Goal: Communication & Community: Ask a question

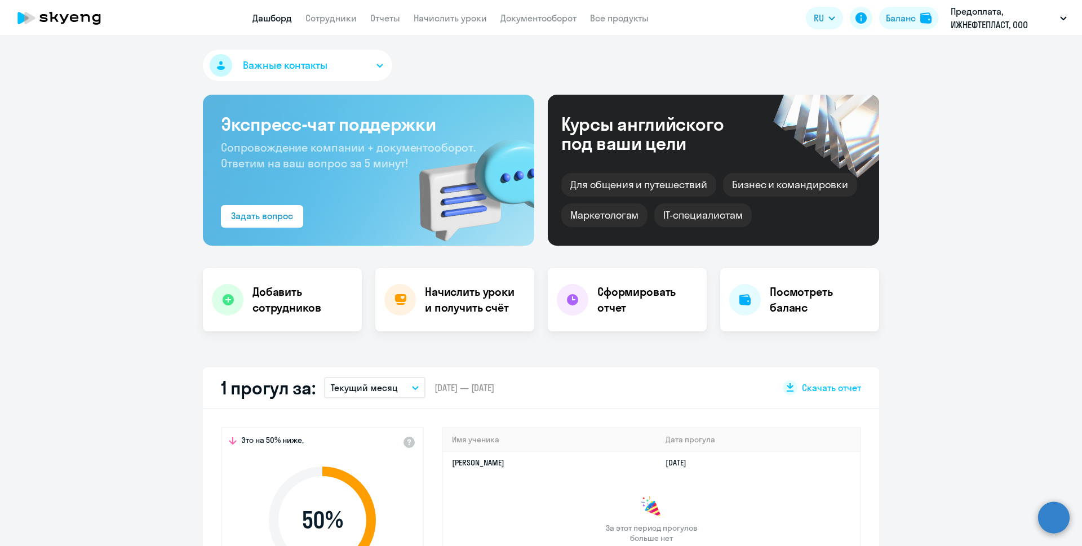
select select "30"
click at [801, 292] on h4 "Посмотреть баланс" at bounding box center [820, 300] width 100 height 32
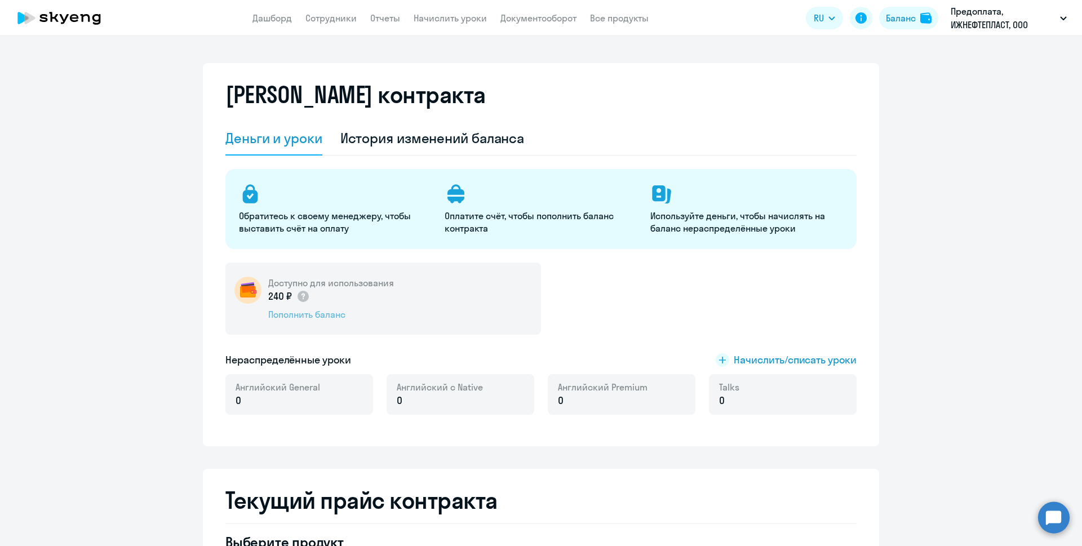
click at [310, 313] on div "Пополнить баланс" at bounding box center [331, 314] width 126 height 12
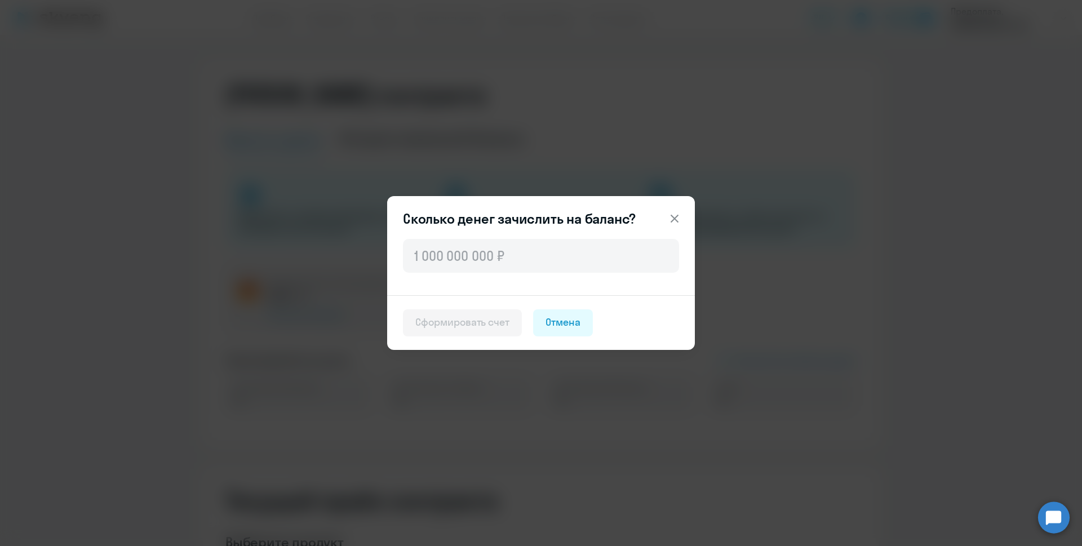
click at [674, 214] on icon at bounding box center [675, 219] width 14 height 14
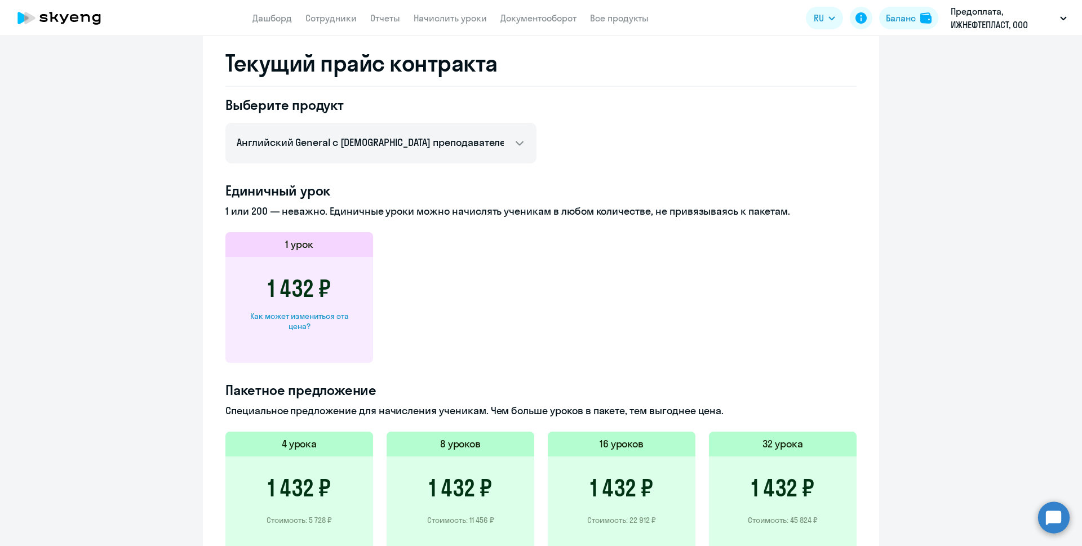
scroll to position [451, 0]
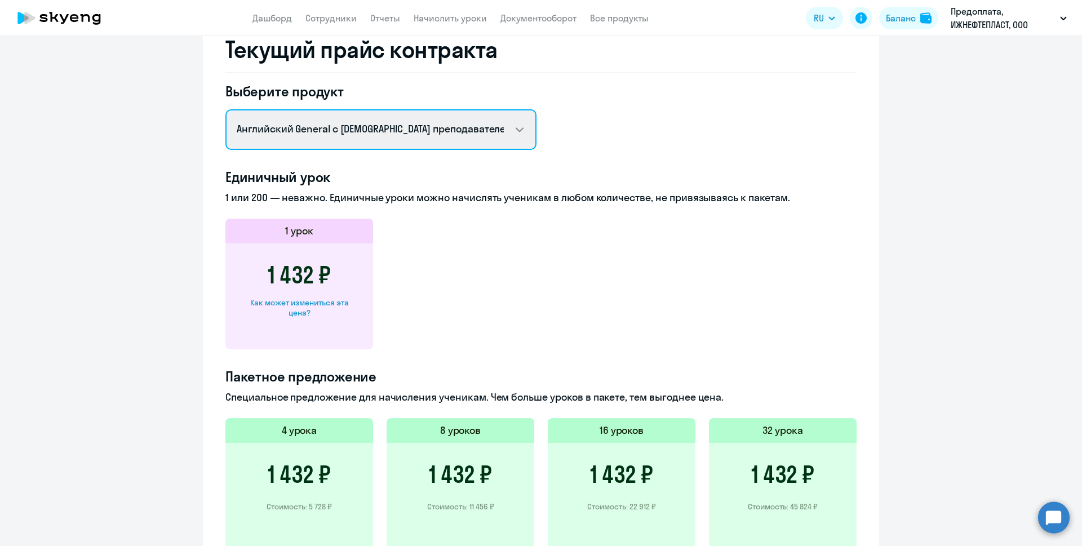
click at [497, 134] on select "Английский General с русскоговорящим преподавателем Английский General с [DEMOG…" at bounding box center [381, 129] width 311 height 41
select select "english_adult_not_native_speaker_premium"
click at [226, 109] on select "Английский General с русскоговорящим преподавателем Английский General с [DEMOG…" at bounding box center [381, 129] width 311 height 41
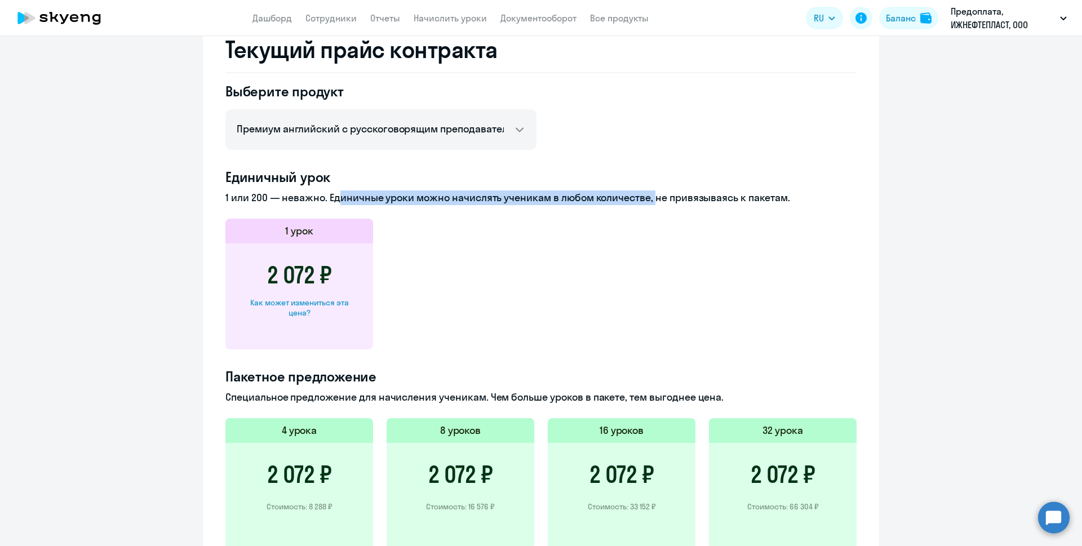
drag, startPoint x: 326, startPoint y: 196, endPoint x: 645, endPoint y: 201, distance: 319.1
click at [649, 201] on p "1 или 200 — неважно. Единичные уроки можно начислять ученикам в любом количеств…" at bounding box center [541, 198] width 631 height 15
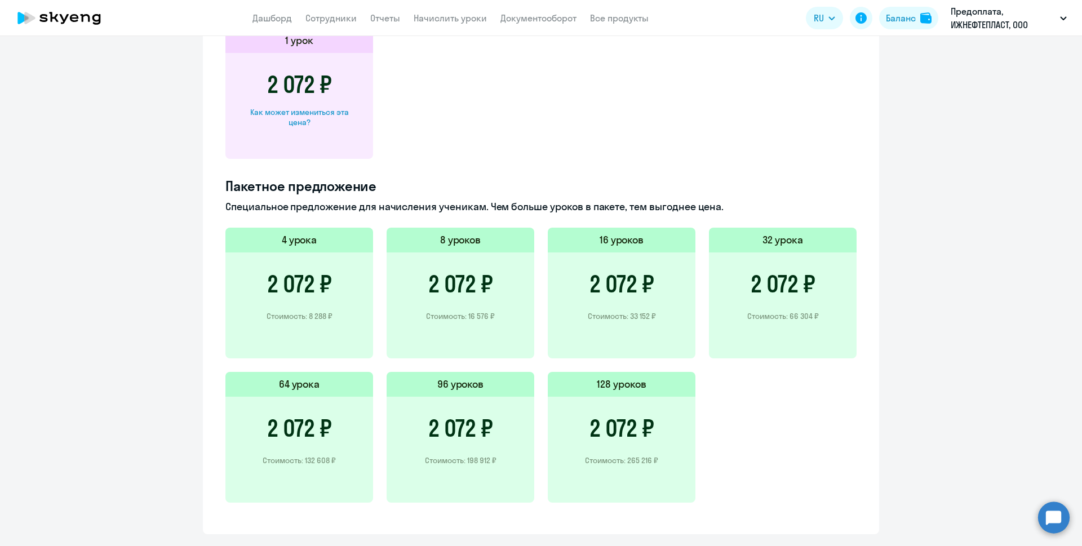
scroll to position [668, 0]
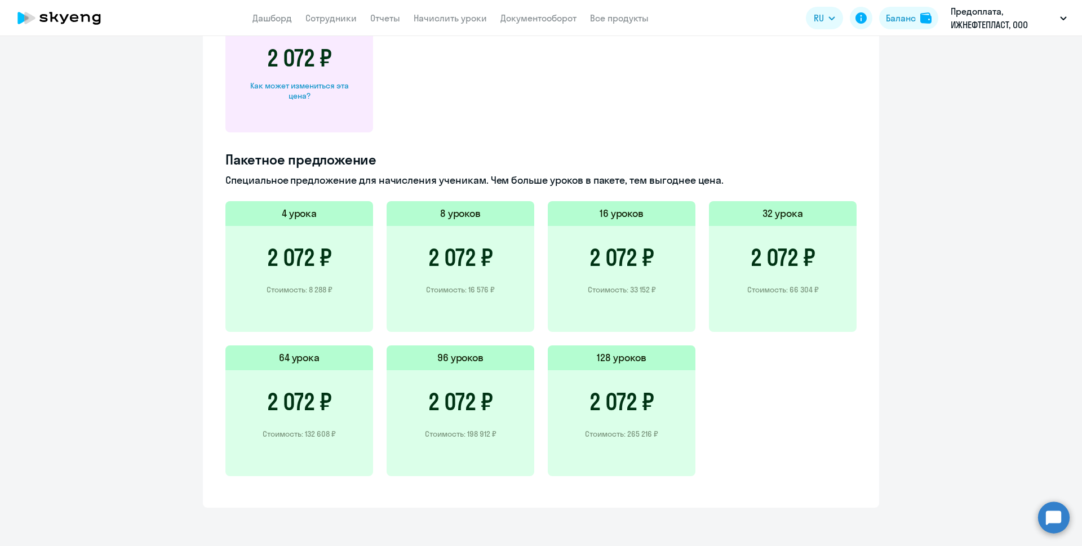
click at [793, 265] on h3 "2 072 ₽" at bounding box center [783, 257] width 65 height 27
click at [751, 240] on div "2 072 ₽ Стоимость: 66 304 ₽" at bounding box center [783, 279] width 148 height 106
click at [751, 260] on h3 "2 072 ₽" at bounding box center [783, 257] width 65 height 27
drag, startPoint x: 747, startPoint y: 260, endPoint x: 815, endPoint y: 257, distance: 68.3
click at [815, 257] on div "2 072 ₽ Стоимость: 66 304 ₽" at bounding box center [783, 279] width 148 height 106
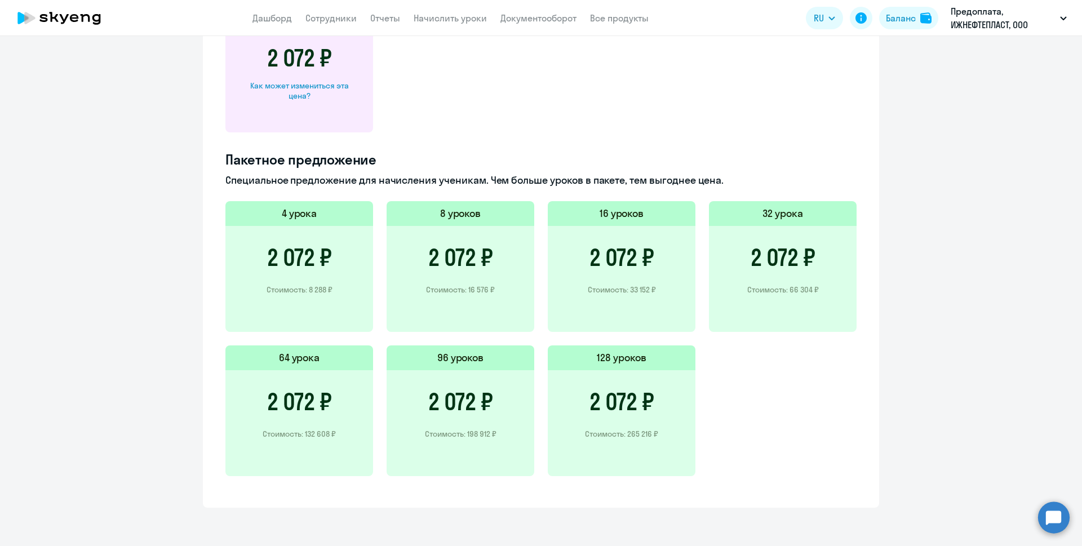
click at [855, 241] on div "Текущий прайс контракта Выберите продукт Английский General с [DEMOGRAPHIC_DATA…" at bounding box center [541, 154] width 677 height 707
click at [777, 233] on div "2 072 ₽ Стоимость: 66 304 ₽" at bounding box center [783, 279] width 148 height 106
drag, startPoint x: 330, startPoint y: 182, endPoint x: 631, endPoint y: 179, distance: 301.1
click at [630, 179] on p "Специальное предложение для начисления ученикам. Чем больше уроков в пакете, те…" at bounding box center [541, 180] width 631 height 15
click at [633, 179] on p "Специальное предложение для начисления ученикам. Чем больше уроков в пакете, те…" at bounding box center [541, 180] width 631 height 15
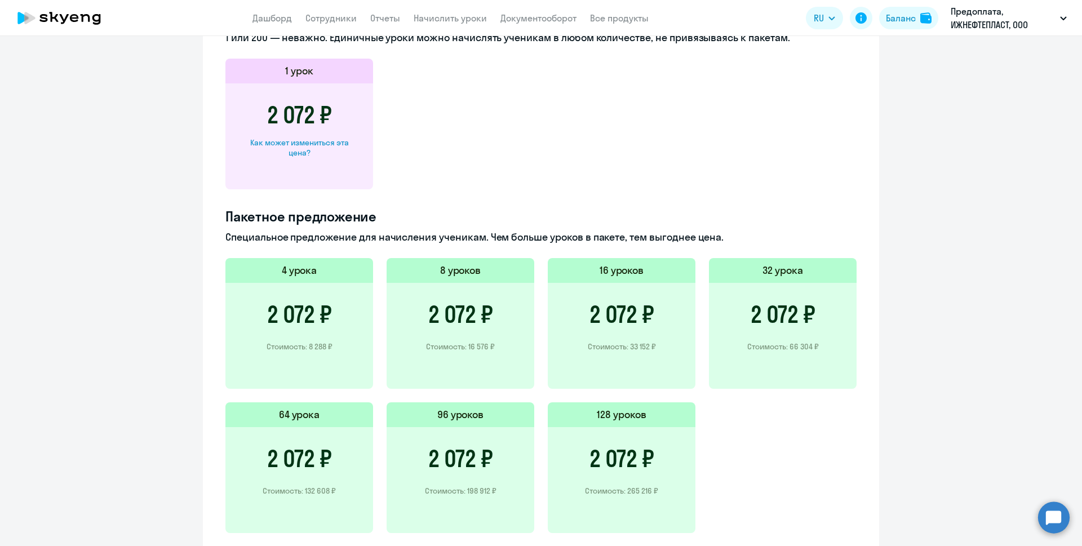
scroll to position [612, 0]
click at [768, 325] on h3 "2 072 ₽" at bounding box center [783, 313] width 65 height 27
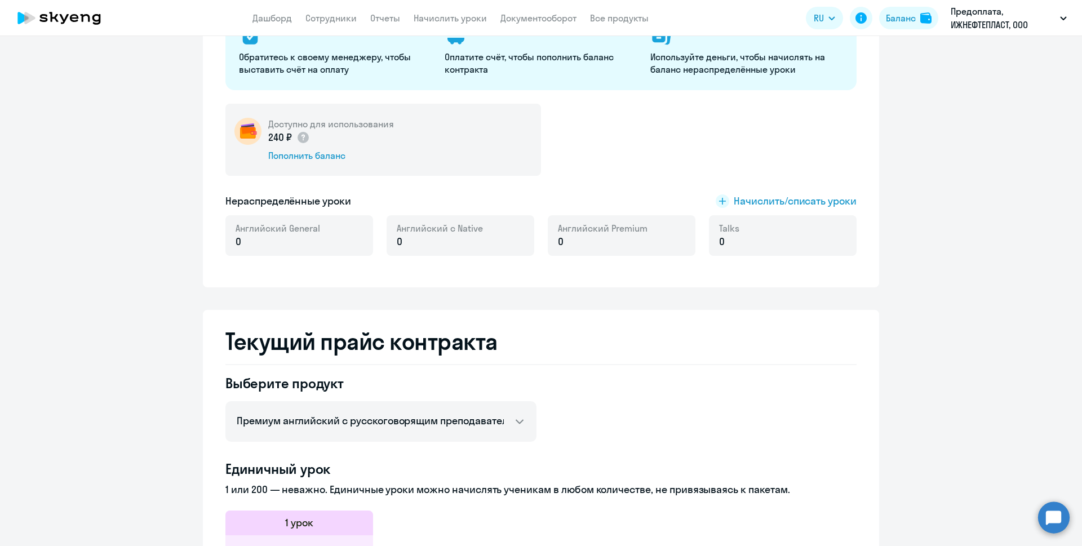
scroll to position [0, 0]
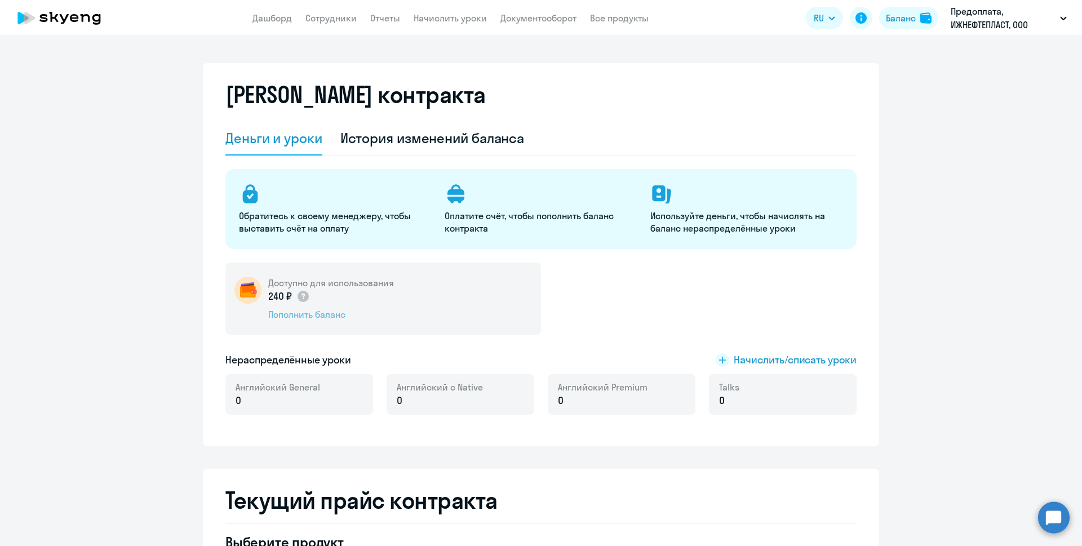
click at [326, 318] on div "Пополнить баланс" at bounding box center [331, 314] width 126 height 12
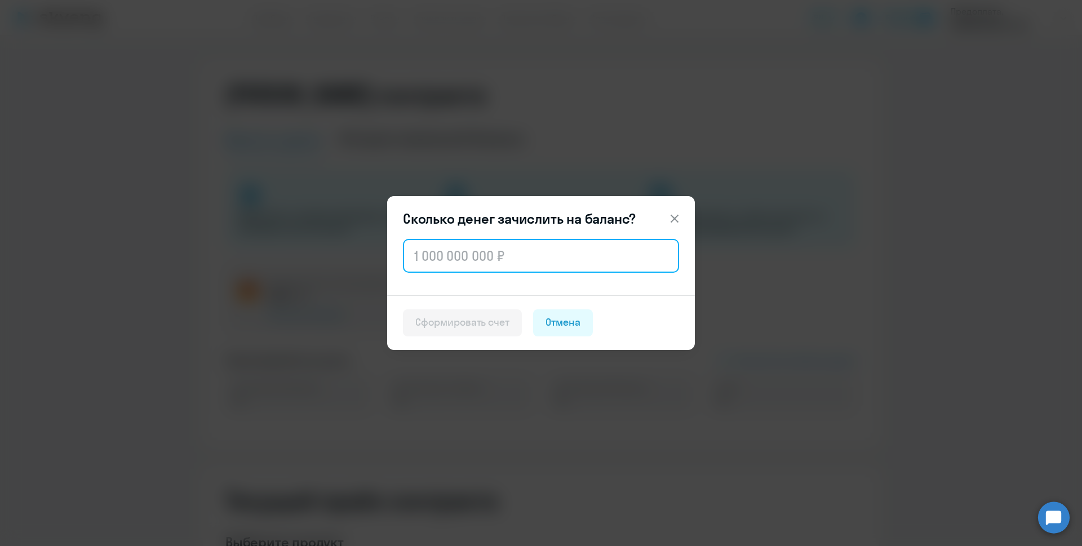
click at [494, 259] on input "text" at bounding box center [541, 256] width 276 height 34
type input "66 064"
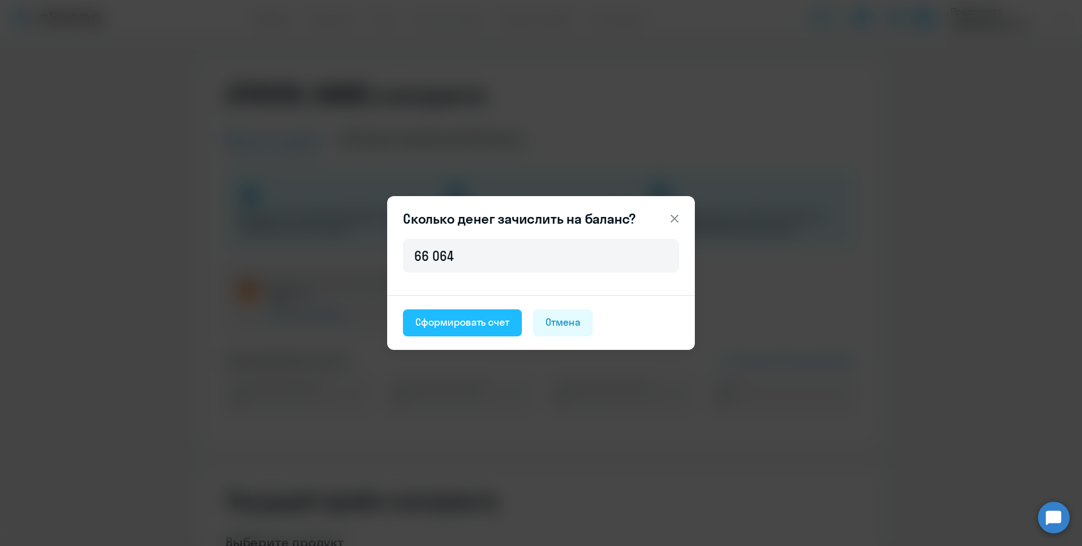
click at [466, 324] on div "Сформировать счет" at bounding box center [462, 322] width 94 height 15
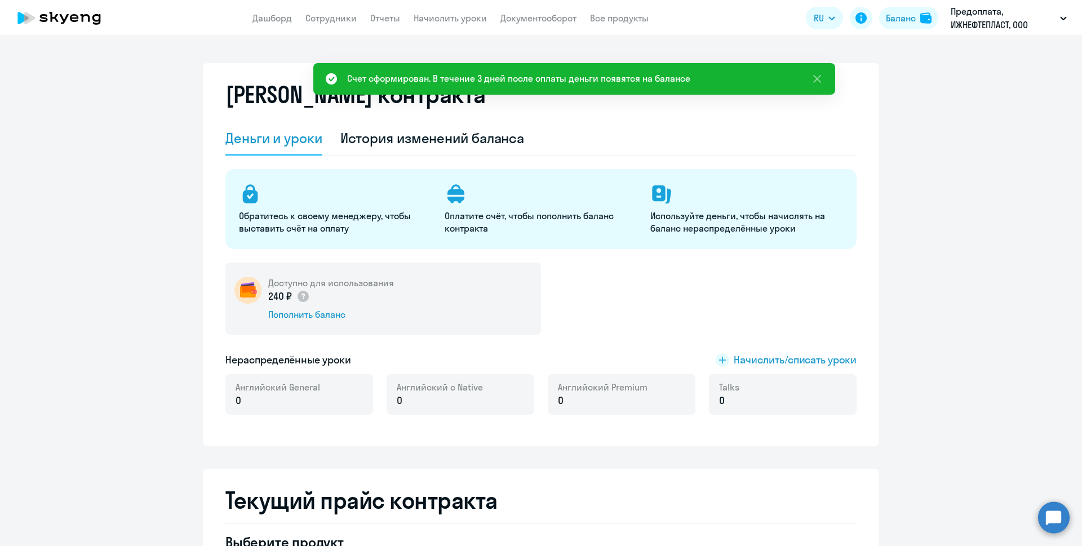
drag, startPoint x: 434, startPoint y: 78, endPoint x: 642, endPoint y: 78, distance: 208.0
click at [642, 78] on div "Счет сформирован. В течение 3 дней после оплаты деньги появятся на балансе" at bounding box center [518, 79] width 343 height 14
click at [600, 78] on div "Счет сформирован. В течение 3 дней после оплаты деньги появятся на балансе" at bounding box center [518, 79] width 343 height 14
click at [633, 79] on div "Счет сформирован. В течение 3 дней после оплаты деньги появятся на балансе" at bounding box center [518, 79] width 343 height 14
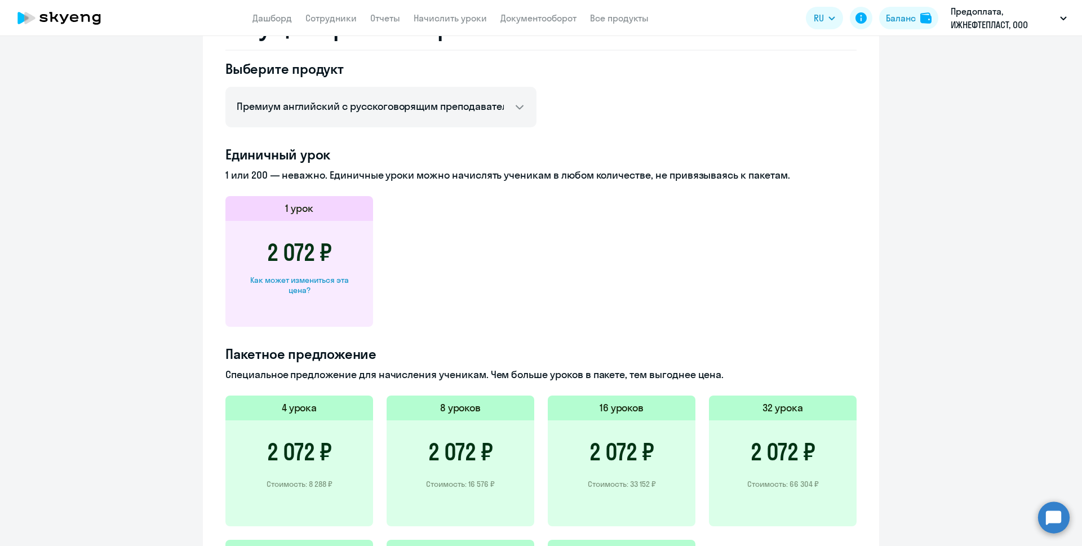
scroll to position [620, 0]
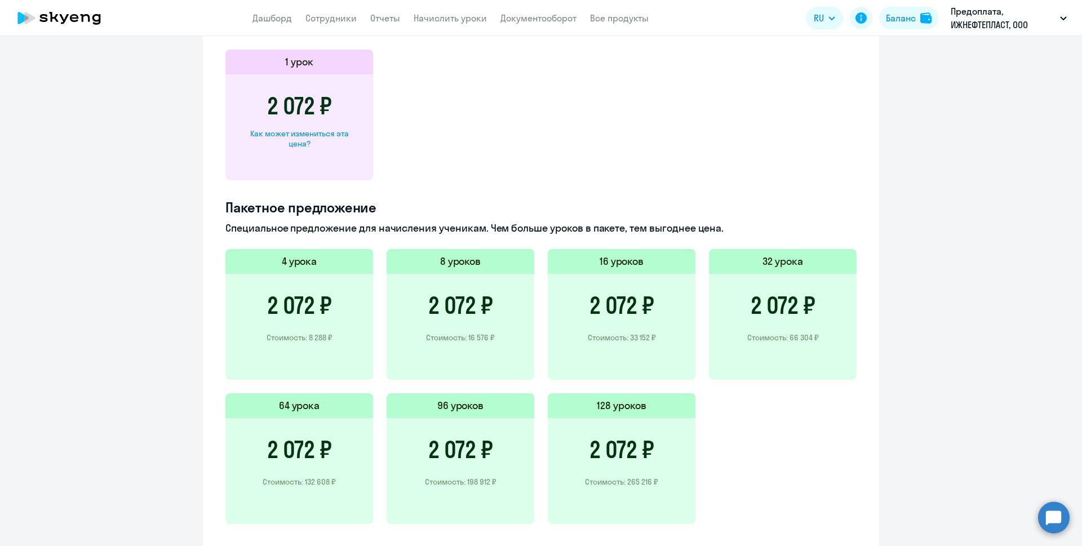
click at [204, 279] on div "Текущий прайс контракта Выберите продукт Английский General с [DEMOGRAPHIC_DATA…" at bounding box center [541, 202] width 677 height 707
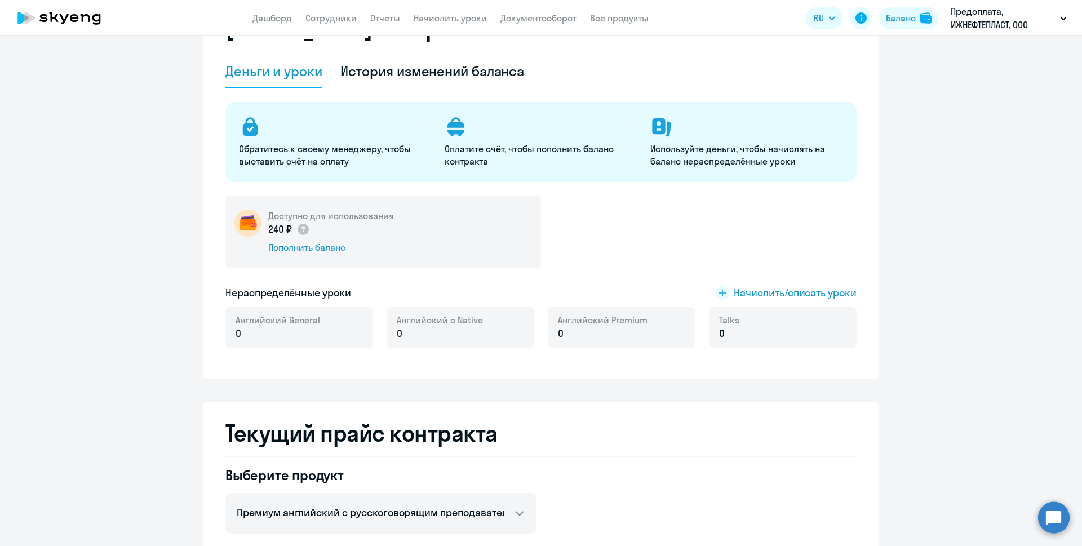
scroll to position [0, 0]
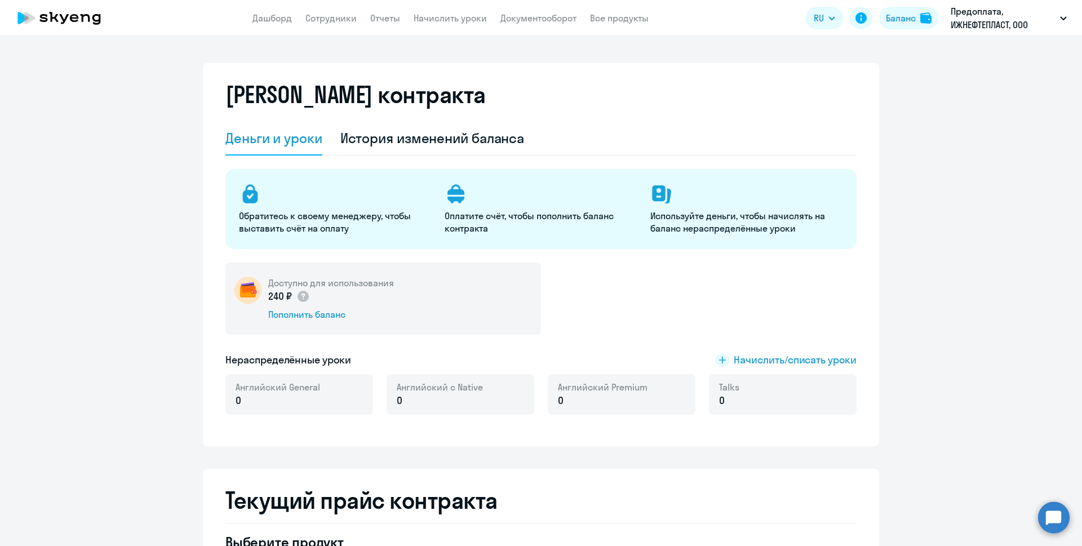
drag, startPoint x: 282, startPoint y: 214, endPoint x: 361, endPoint y: 209, distance: 79.7
click at [361, 209] on div "Обратитесь к своему менеджеру, чтобы выставить счёт на оплату" at bounding box center [335, 209] width 192 height 52
click at [341, 219] on p "Обратитесь к своему менеджеру, чтобы выставить счёт на оплату" at bounding box center [335, 222] width 192 height 25
click at [357, 225] on p "Обратитесь к своему менеджеру, чтобы выставить счёт на оплату" at bounding box center [335, 222] width 192 height 25
drag, startPoint x: 502, startPoint y: 216, endPoint x: 572, endPoint y: 215, distance: 69.9
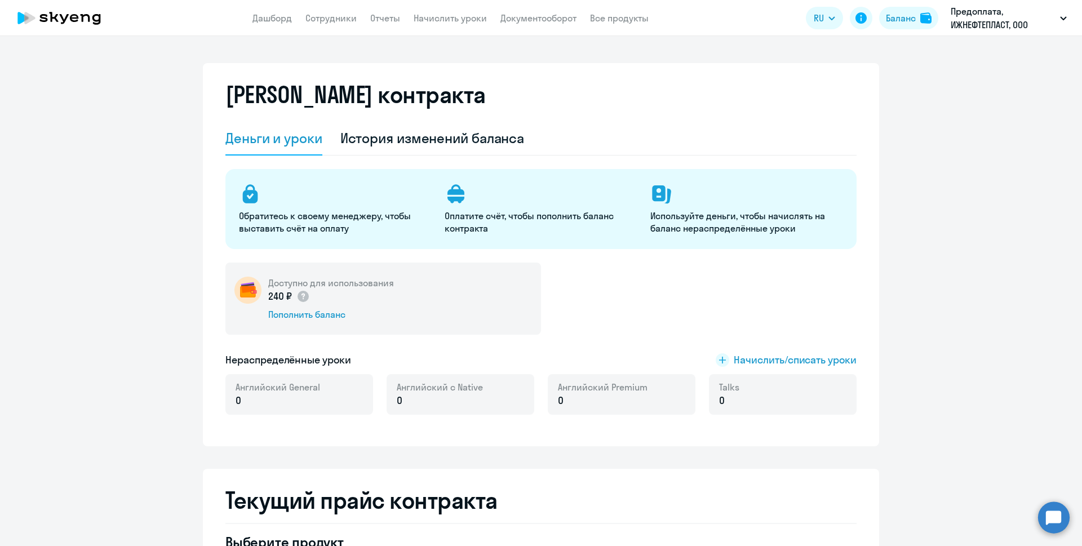
click at [572, 215] on p "Оплатите счёт, чтобы пополнить баланс контракта" at bounding box center [541, 222] width 192 height 25
click at [528, 227] on p "Оплатите счёт, чтобы пополнить баланс контракта" at bounding box center [541, 222] width 192 height 25
drag, startPoint x: 499, startPoint y: 232, endPoint x: 448, endPoint y: 216, distance: 53.5
click at [448, 216] on p "Оплатите счёт, чтобы пополнить баланс контракта" at bounding box center [541, 222] width 192 height 25
click at [483, 221] on p "Оплатите счёт, чтобы пополнить баланс контракта" at bounding box center [541, 222] width 192 height 25
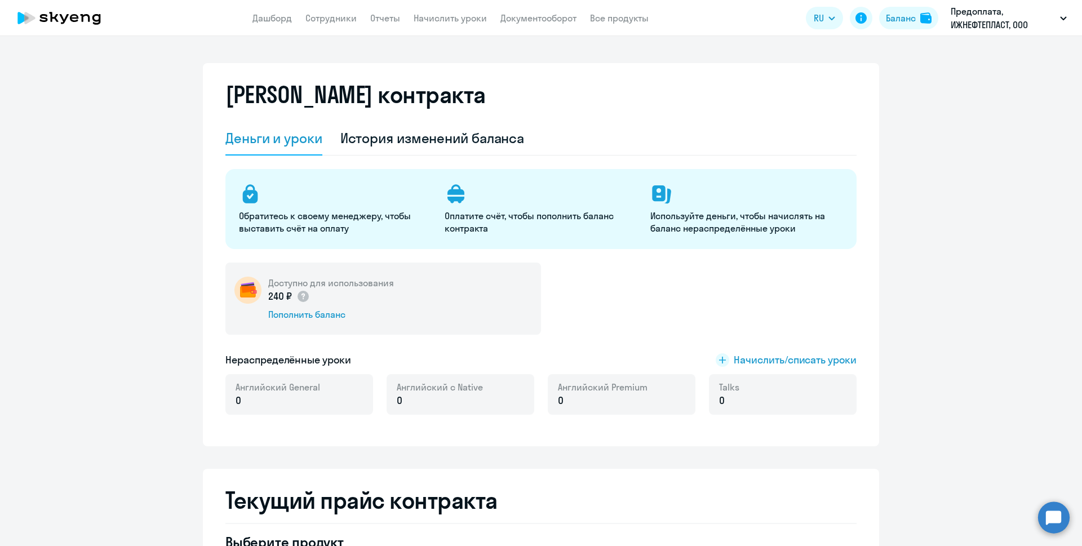
click at [497, 229] on p "Оплатите счёт, чтобы пополнить баланс контракта" at bounding box center [541, 222] width 192 height 25
click at [485, 228] on p "Оплатите счёт, чтобы пополнить баланс контракта" at bounding box center [541, 222] width 192 height 25
click at [666, 224] on p "Используйте деньги, чтобы начислять на баланс нераспределённые уроки" at bounding box center [747, 222] width 192 height 25
drag, startPoint x: 708, startPoint y: 222, endPoint x: 763, endPoint y: 220, distance: 55.3
click at [763, 220] on p "Используйте деньги, чтобы начислять на баланс нераспределённые уроки" at bounding box center [747, 222] width 192 height 25
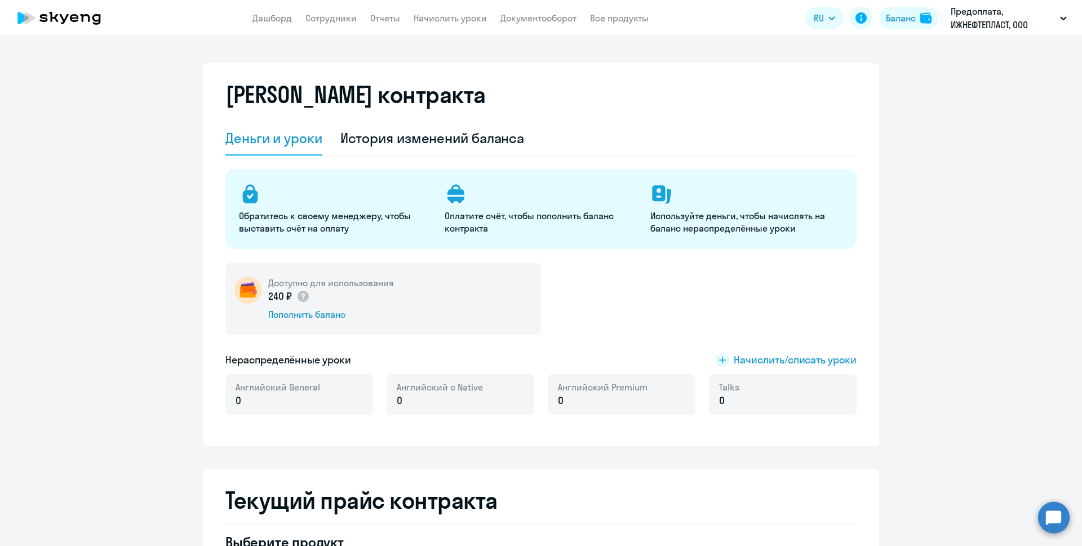
click at [750, 237] on div "Обратитесь к своему менеджеру, чтобы выставить счёт на оплату Оплатите счёт, чт…" at bounding box center [541, 209] width 631 height 80
click at [317, 311] on div "Пополнить баланс" at bounding box center [331, 314] width 126 height 12
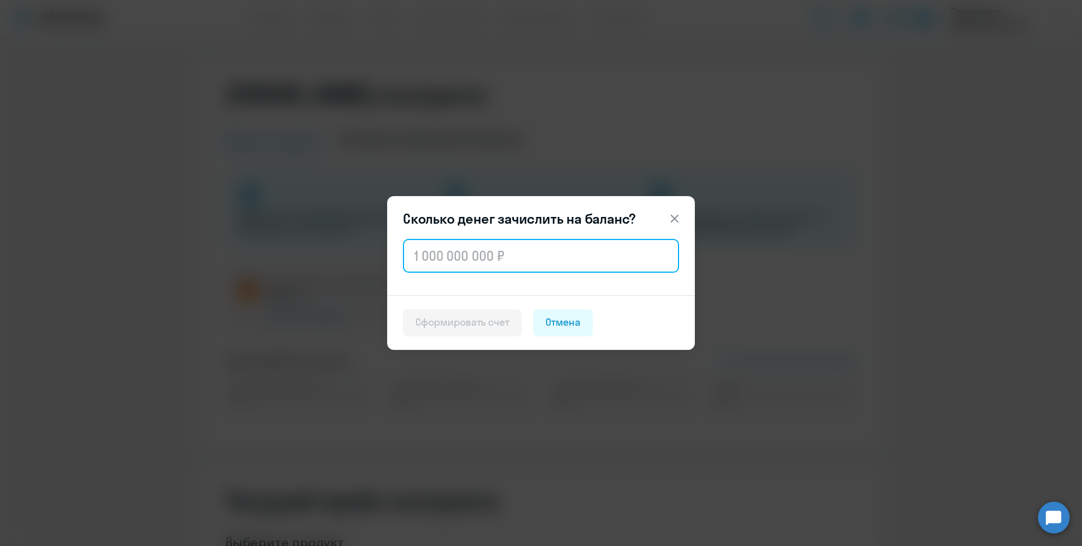
click at [536, 259] on input "text" at bounding box center [541, 256] width 276 height 34
type input "66 064"
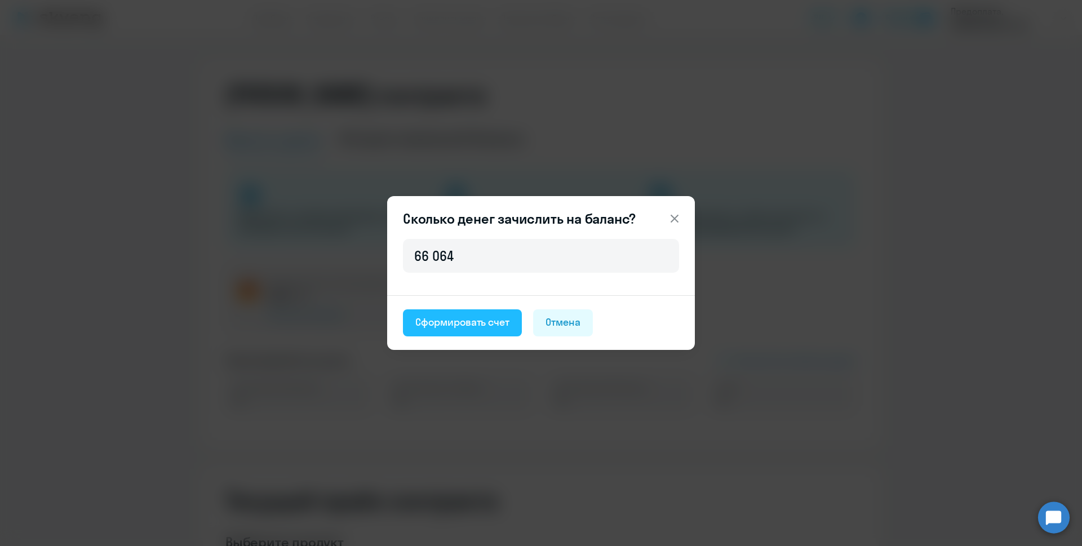
click at [501, 324] on div "Сформировать счет" at bounding box center [462, 322] width 94 height 15
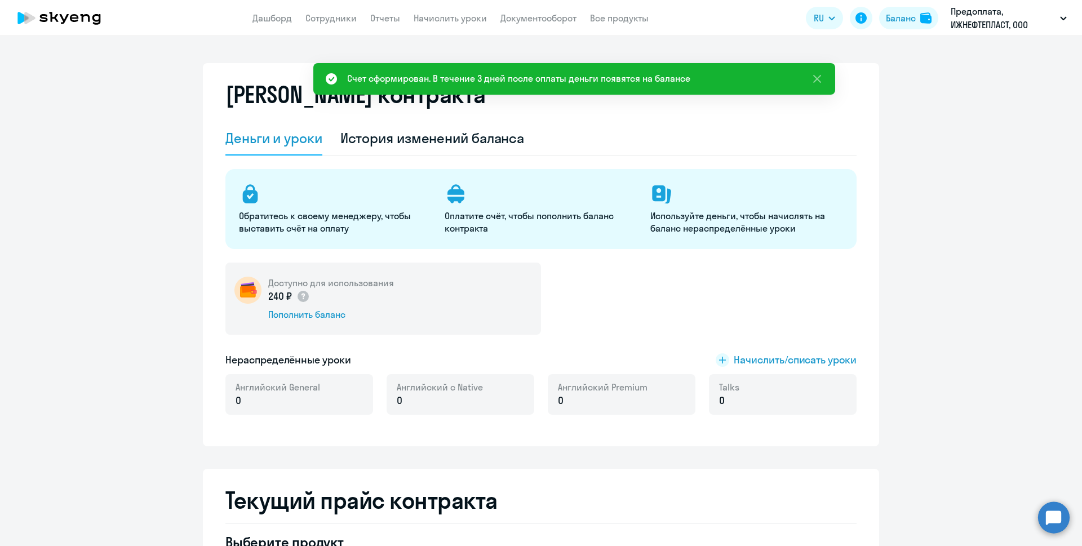
click at [459, 79] on div "Счет сформирован. В течение 3 дней после оплаты деньги появятся на балансе" at bounding box center [518, 79] width 343 height 14
drag, startPoint x: 396, startPoint y: 79, endPoint x: 599, endPoint y: 78, distance: 203.5
click at [599, 78] on div "Счет сформирован. В течение 3 дней после оплаты деньги появятся на балансе" at bounding box center [518, 79] width 343 height 14
click at [816, 73] on icon at bounding box center [818, 79] width 14 height 14
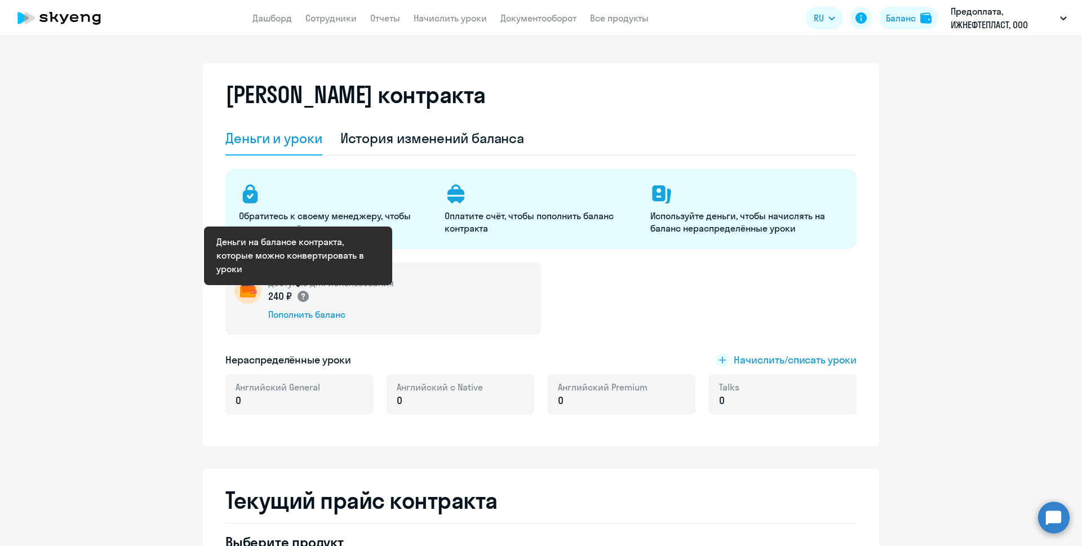
click at [298, 296] on circle at bounding box center [303, 296] width 11 height 11
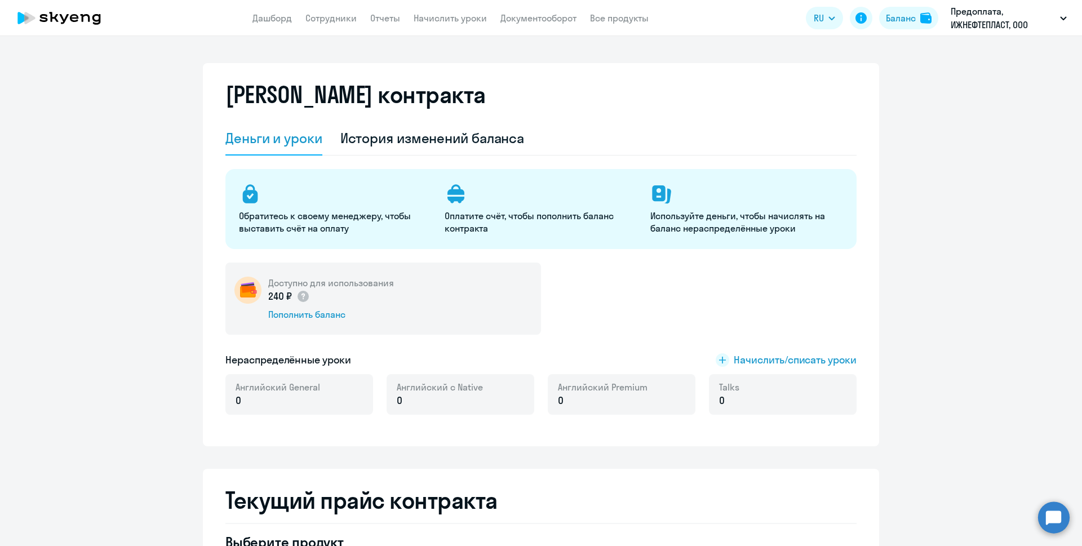
drag, startPoint x: 167, startPoint y: 317, endPoint x: 184, endPoint y: 305, distance: 20.6
click at [601, 21] on link "Все продукты" at bounding box center [619, 17] width 59 height 11
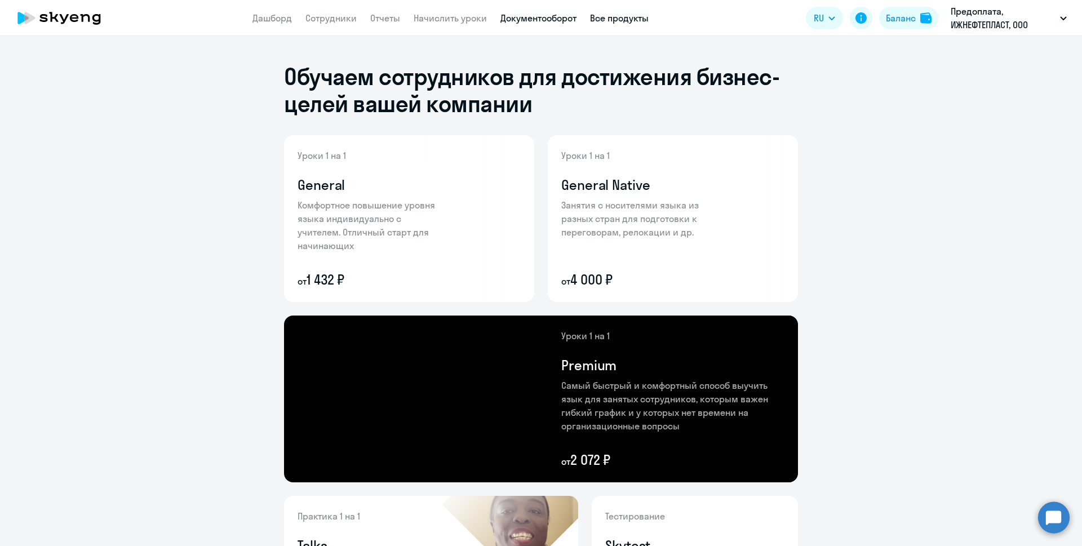
click at [552, 17] on link "Документооборот" at bounding box center [539, 17] width 76 height 11
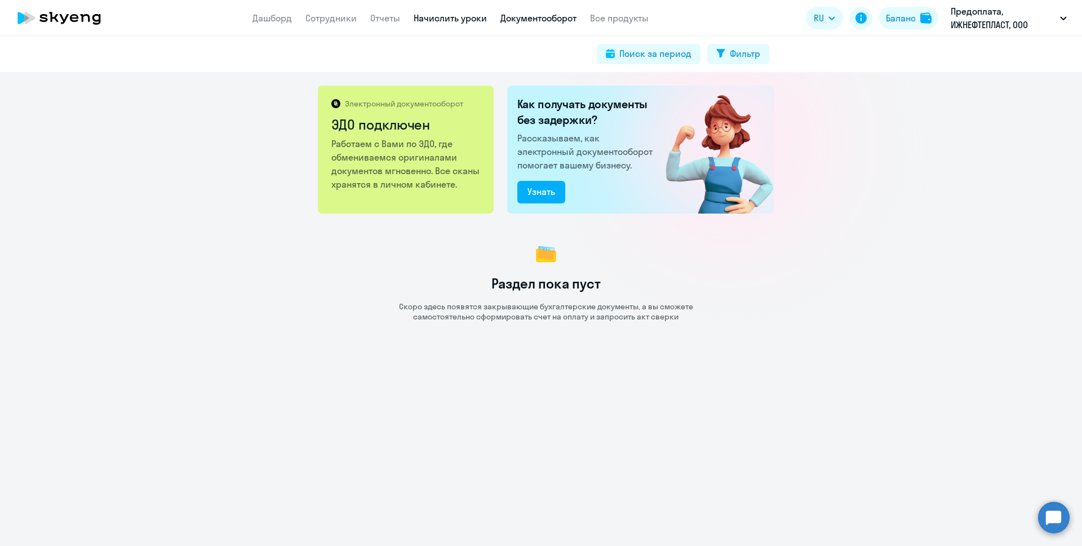
click at [476, 20] on link "Начислить уроки" at bounding box center [450, 17] width 73 height 11
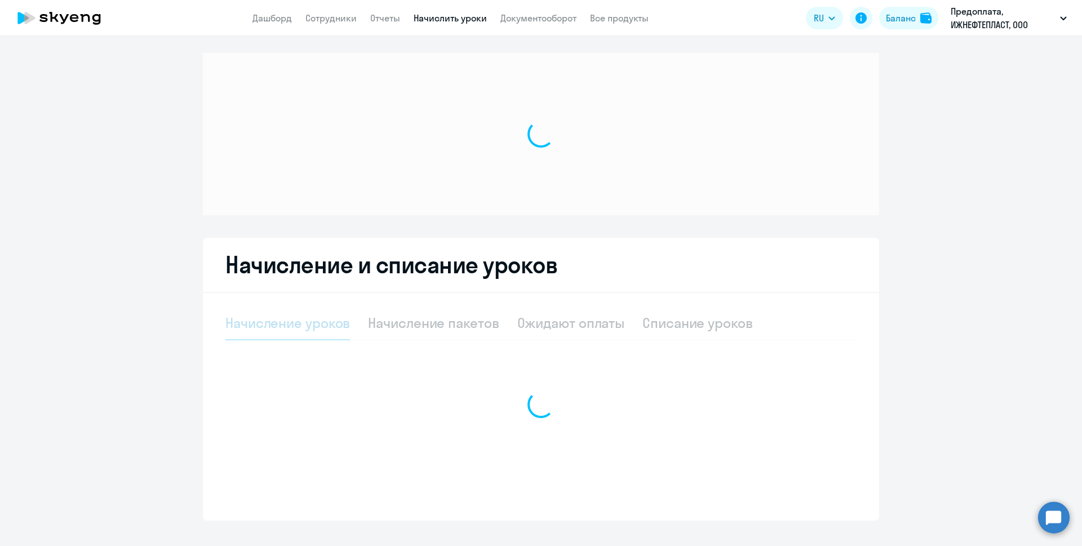
select select "10"
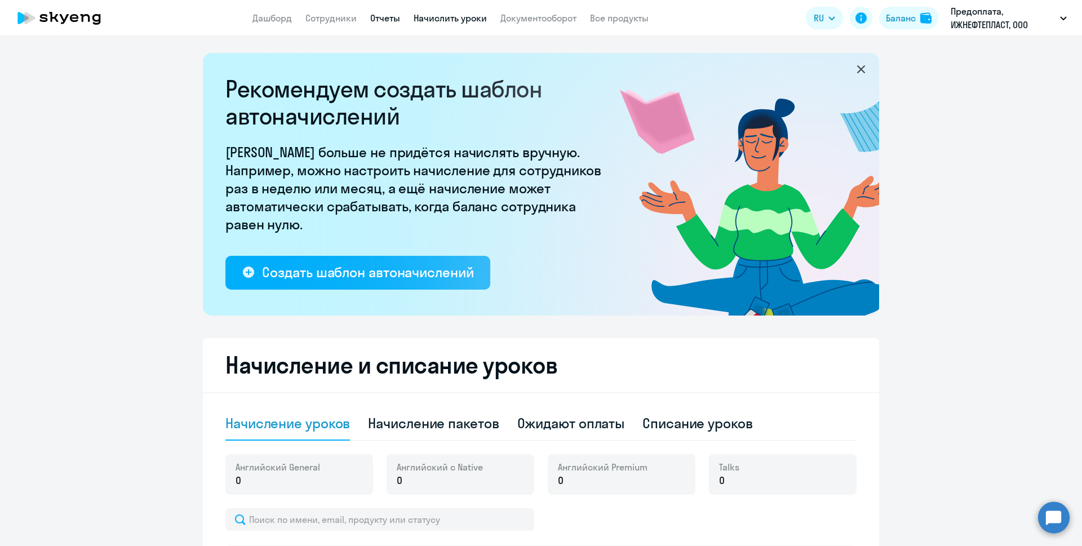
click at [388, 20] on link "Отчеты" at bounding box center [385, 17] width 30 height 11
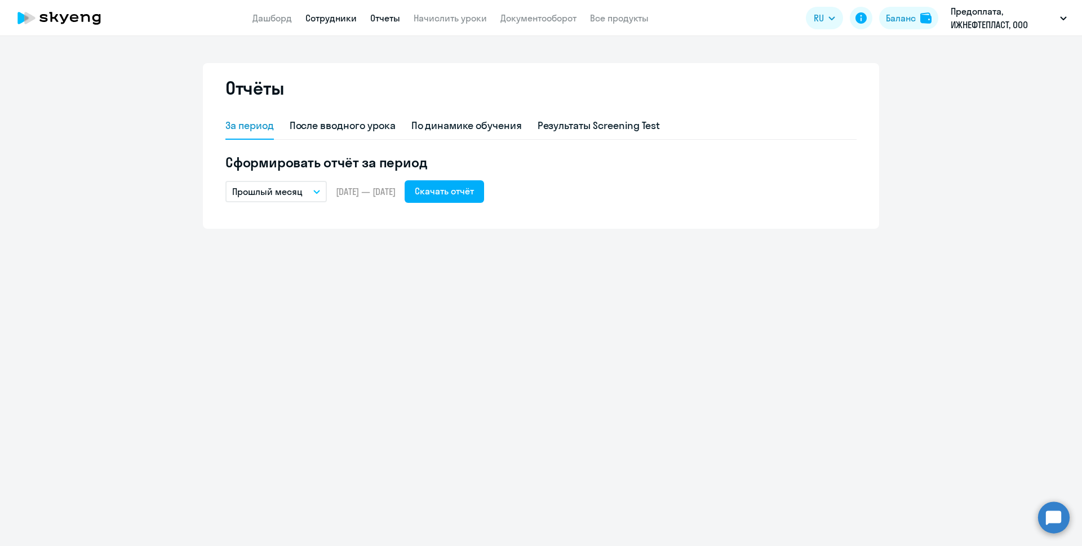
click at [335, 20] on link "Сотрудники" at bounding box center [331, 17] width 51 height 11
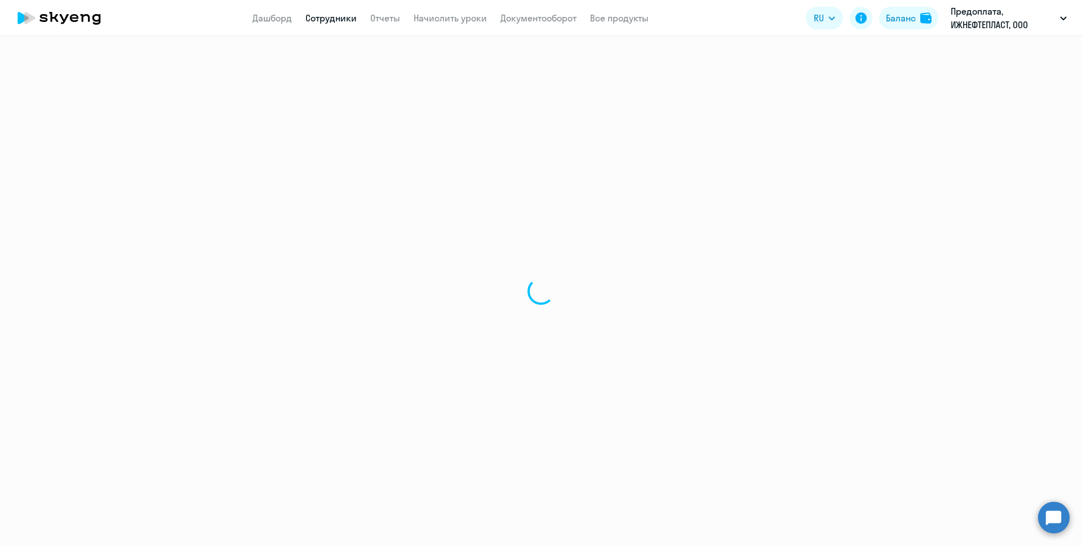
select select "30"
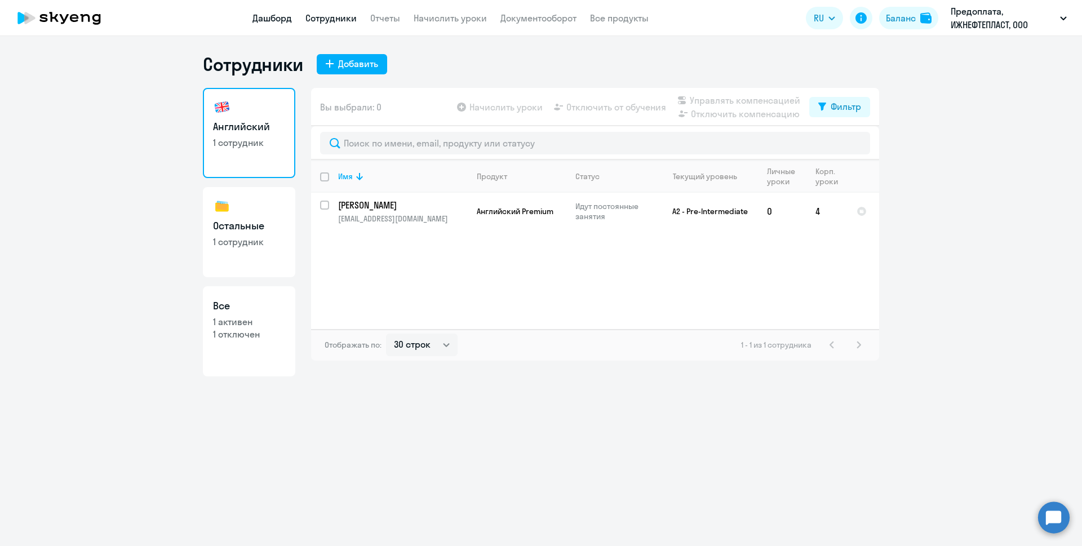
click at [281, 17] on link "Дашборд" at bounding box center [272, 17] width 39 height 11
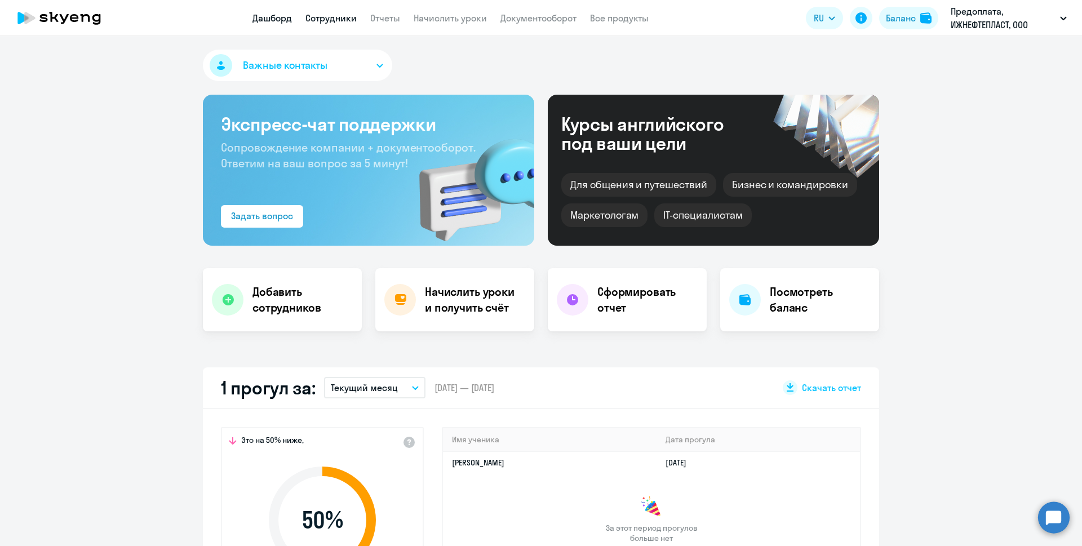
select select "30"
click at [372, 72] on button "Важные контакты" at bounding box center [297, 66] width 189 height 32
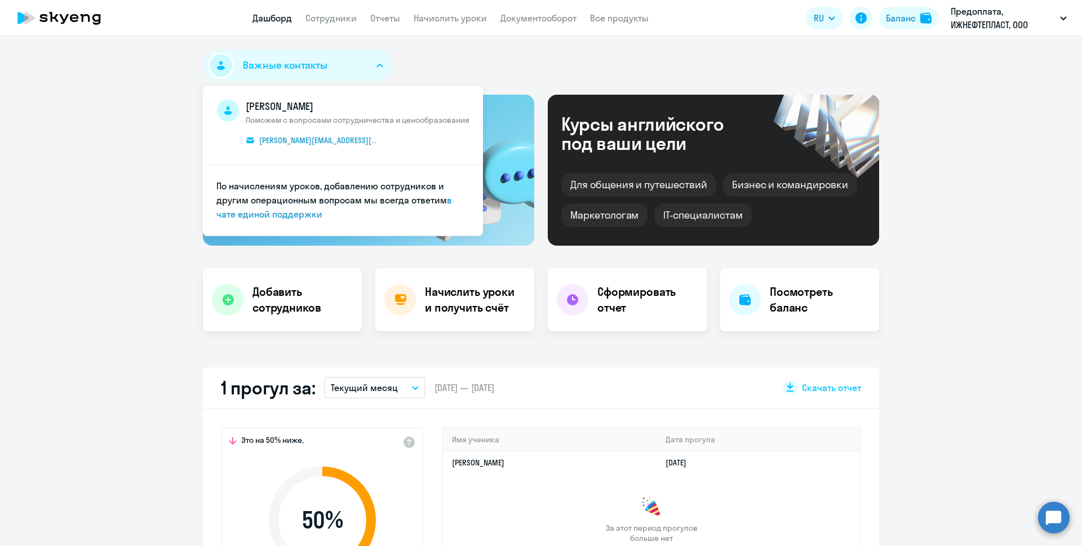
drag, startPoint x: 274, startPoint y: 120, endPoint x: 415, endPoint y: 118, distance: 140.9
click at [415, 118] on span "Поможем с вопросами сотрудничества и ценообразования" at bounding box center [358, 120] width 224 height 10
drag, startPoint x: 306, startPoint y: 188, endPoint x: 384, endPoint y: 183, distance: 78.5
click at [384, 183] on span "По начислениям уроков, добавлению сотрудников и другим операционным вопросам мы…" at bounding box center [331, 192] width 231 height 25
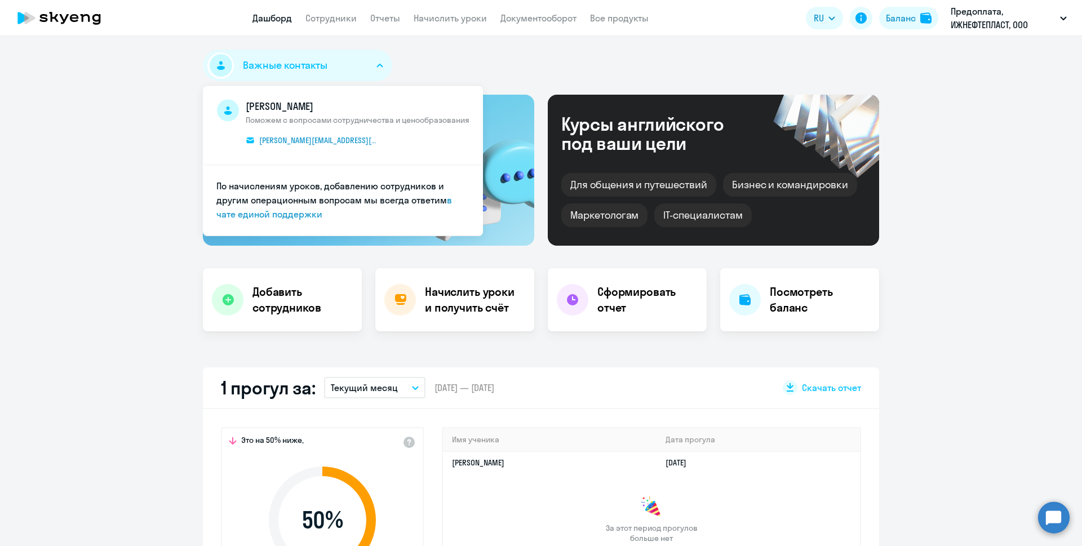
click at [383, 183] on span "По начислениям уроков, добавлению сотрудников и другим операционным вопросам мы…" at bounding box center [331, 192] width 231 height 25
drag, startPoint x: 336, startPoint y: 194, endPoint x: 362, endPoint y: 194, distance: 26.5
click at [362, 194] on span "По начислениям уроков, добавлению сотрудников и другим операционным вопросам мы…" at bounding box center [331, 192] width 231 height 25
click at [321, 192] on li "По начислениям уроков, добавлению сотрудников и другим операционным вопросам мы…" at bounding box center [343, 201] width 280 height 70
drag, startPoint x: 302, startPoint y: 118, endPoint x: 404, endPoint y: 121, distance: 102.6
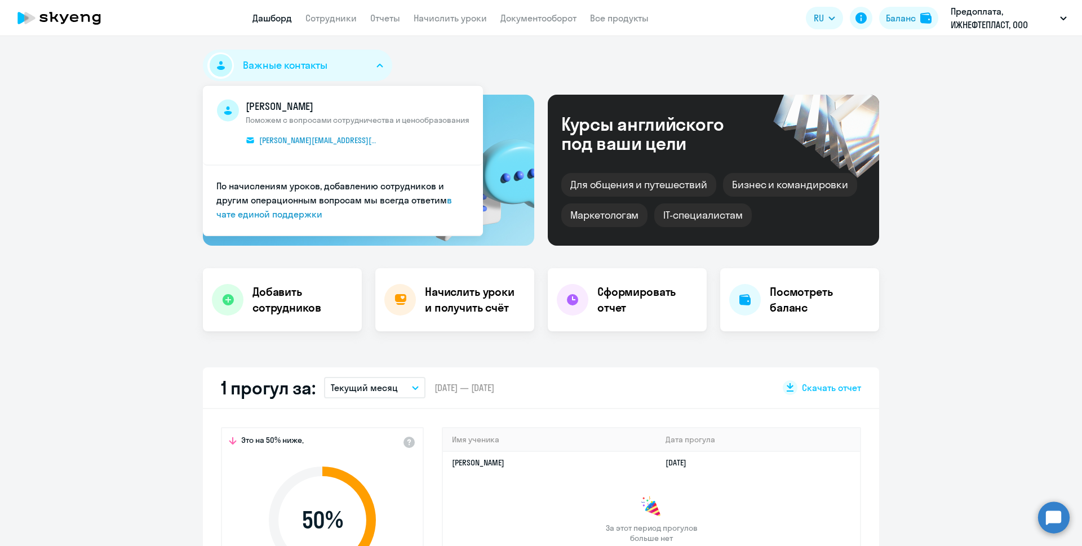
click at [404, 121] on span "Поможем с вопросами сотрудничества и ценообразования" at bounding box center [358, 120] width 224 height 10
click at [995, 51] on li "Предоплата, ИЖНЕФТЕПЛАСТ, ООО" at bounding box center [995, 52] width 154 height 28
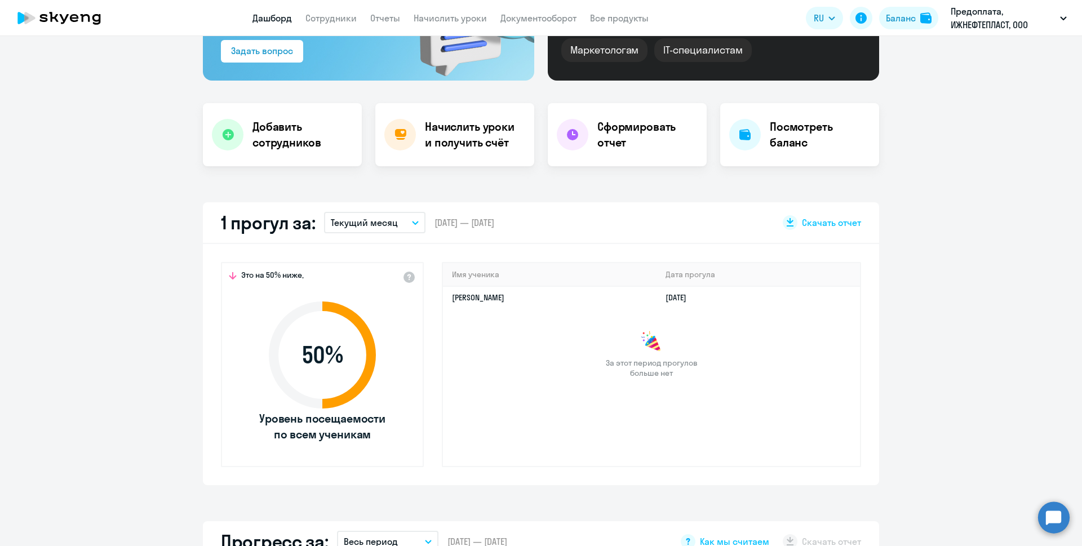
select select "30"
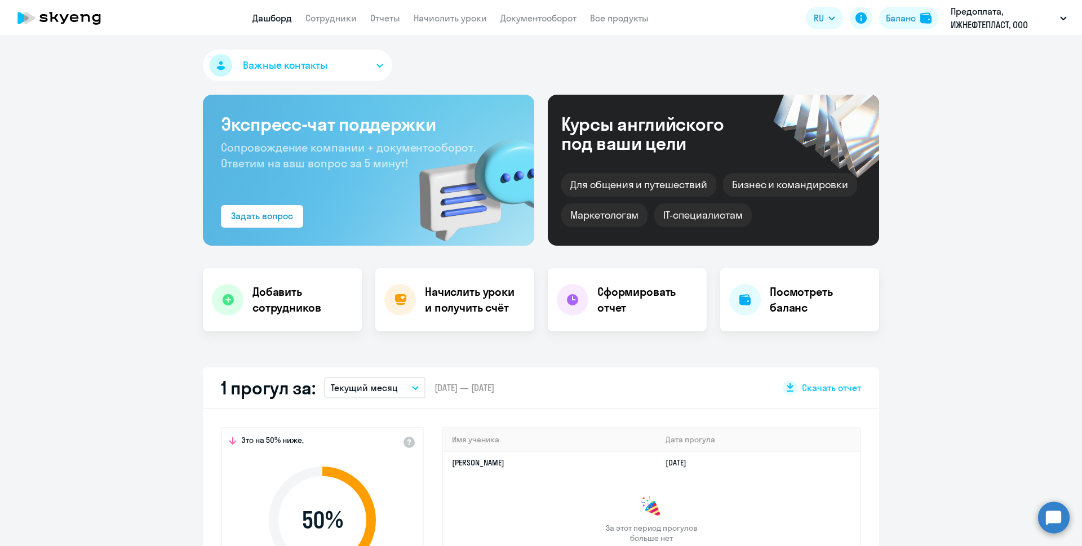
click at [373, 61] on button "Важные контакты" at bounding box center [297, 66] width 189 height 32
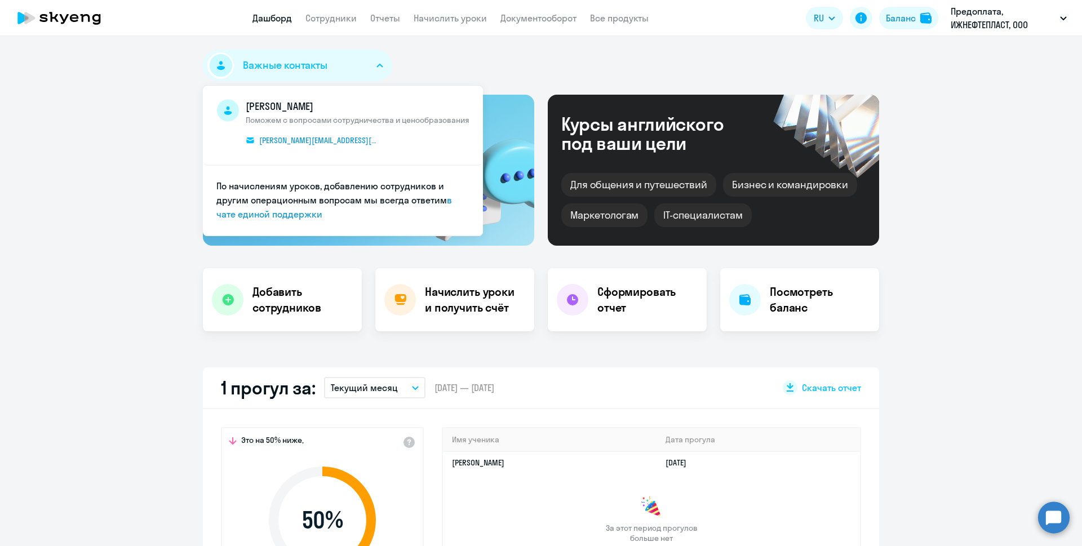
drag, startPoint x: 283, startPoint y: 123, endPoint x: 419, endPoint y: 122, distance: 135.9
click at [419, 122] on span "Поможем с вопросами сотрудничества и ценообразования" at bounding box center [358, 120] width 224 height 10
click at [329, 122] on span "Поможем с вопросами сотрудничества и ценообразования" at bounding box center [358, 120] width 224 height 10
drag, startPoint x: 309, startPoint y: 121, endPoint x: 372, endPoint y: 117, distance: 62.7
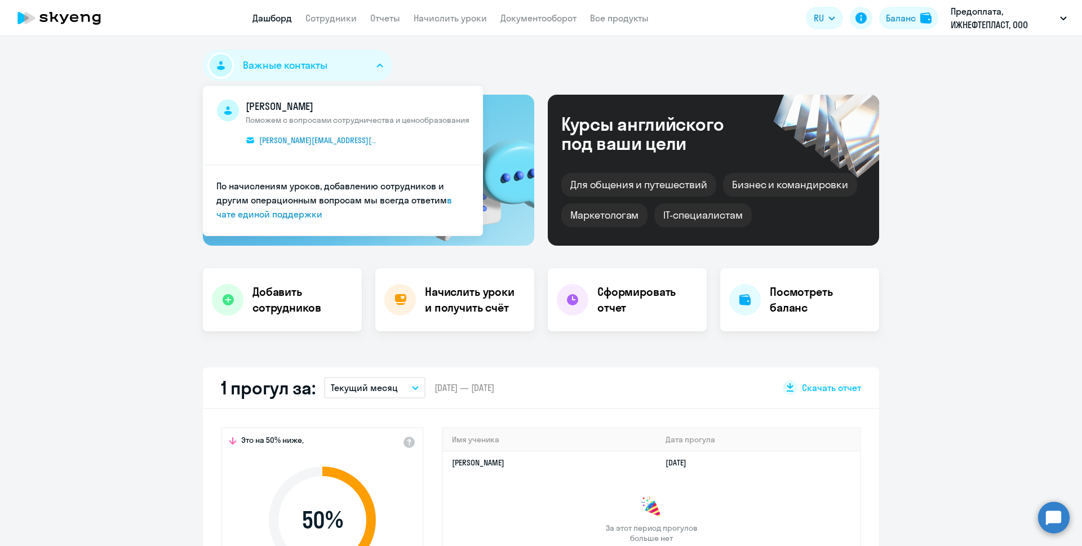
click at [372, 117] on span "Поможем с вопросами сотрудничества и ценообразования" at bounding box center [358, 120] width 224 height 10
click at [373, 117] on span "Поможем с вопросами сотрудничества и ценообразования" at bounding box center [358, 120] width 224 height 10
click at [268, 213] on link "в чате единой поддержки" at bounding box center [334, 206] width 236 height 25
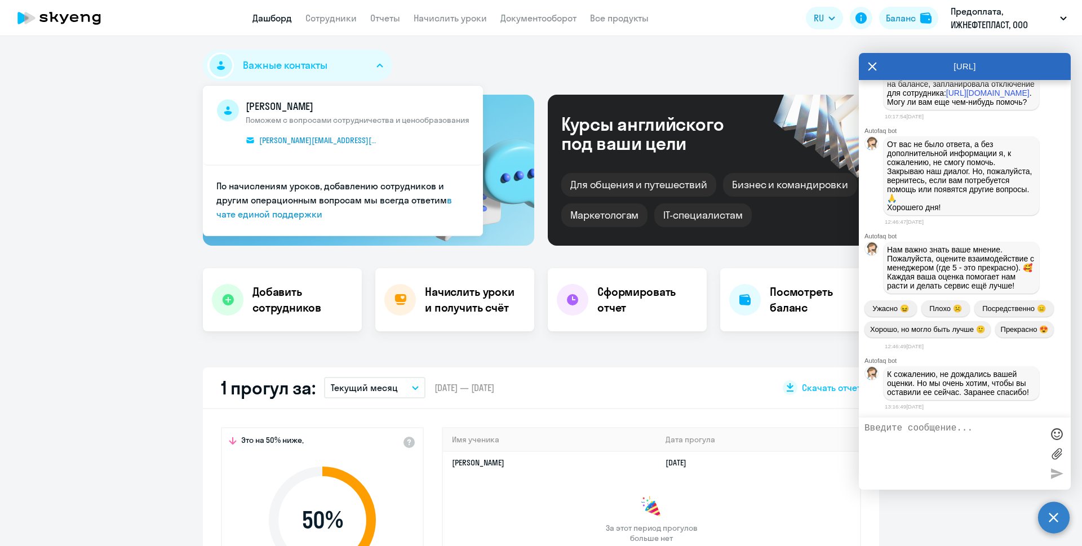
click at [928, 438] on textarea at bounding box center [954, 453] width 178 height 61
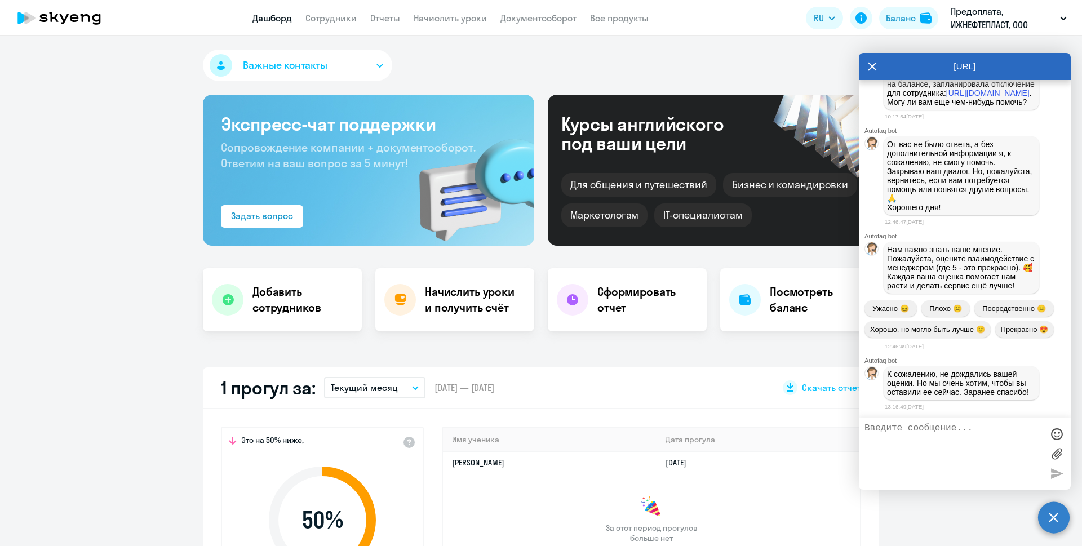
scroll to position [923, 0]
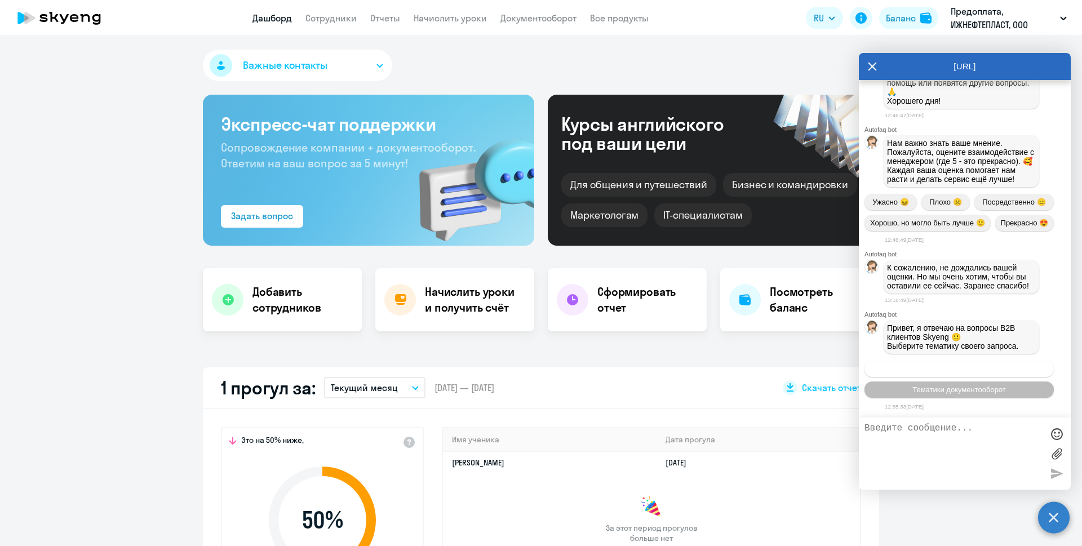
click at [971, 366] on span "Операционное сопровождение" at bounding box center [960, 369] width 106 height 8
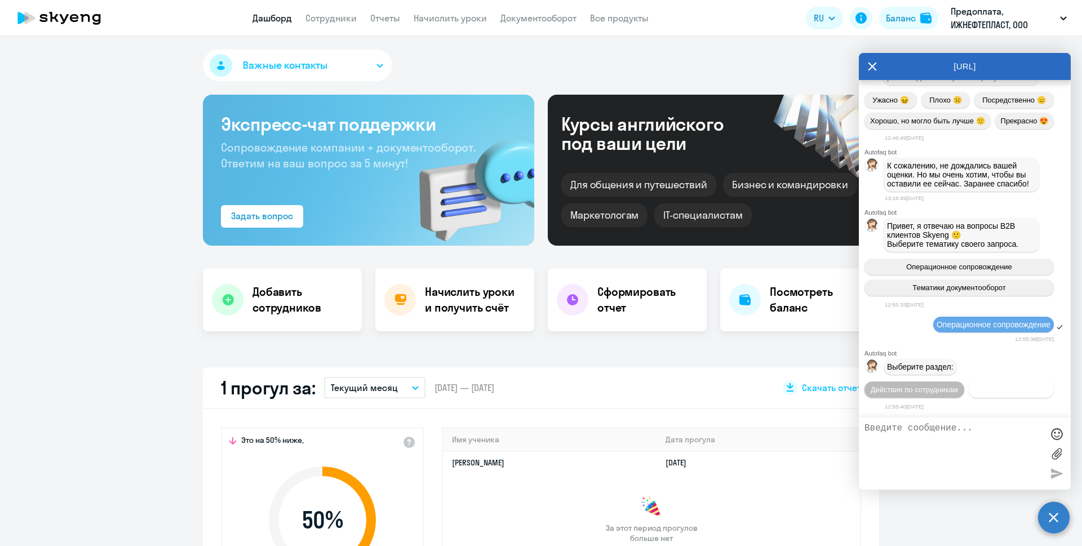
scroll to position [1046, 0]
click at [975, 390] on span "Действия с балансом" at bounding box center [1011, 390] width 73 height 8
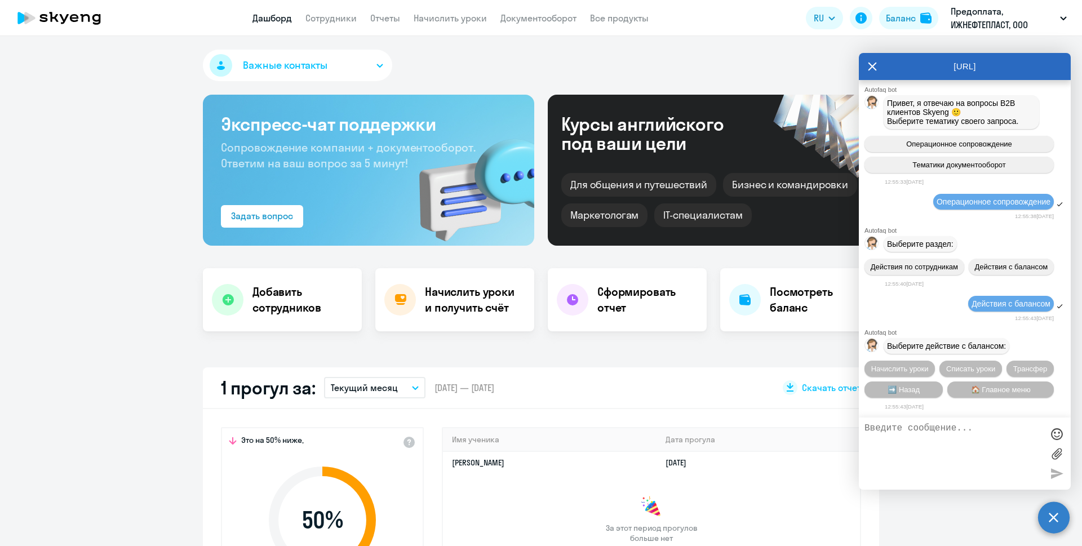
scroll to position [1170, 0]
click at [976, 390] on span "🏠 Главное меню" at bounding box center [1001, 390] width 60 height 8
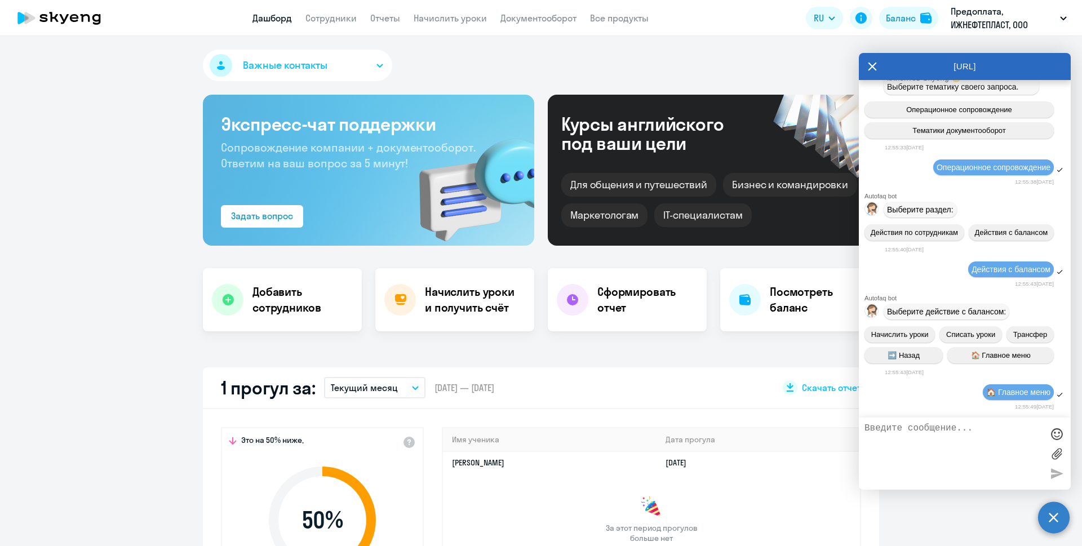
scroll to position [1295, 0]
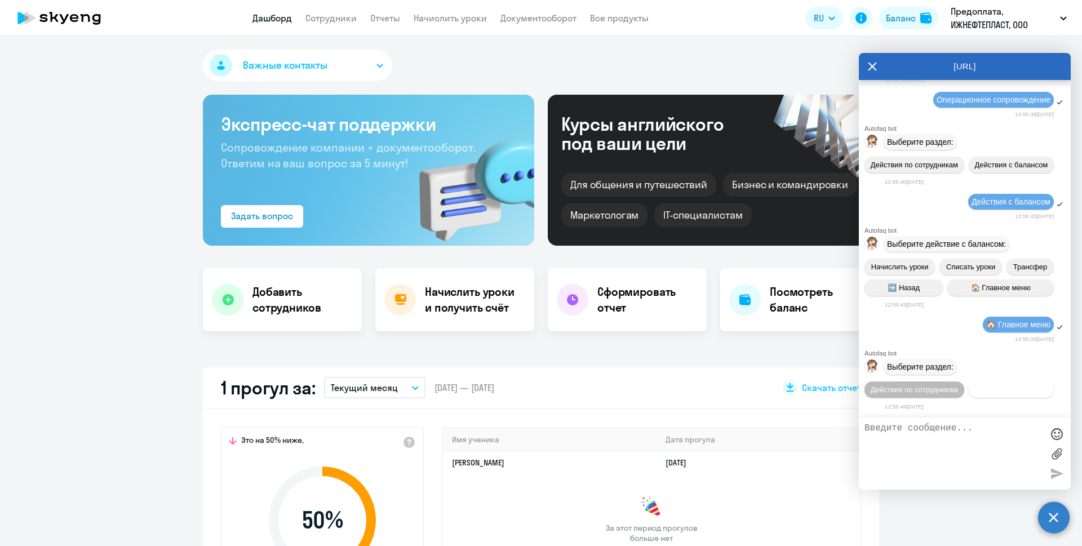
click at [975, 390] on span "Действия с балансом" at bounding box center [1011, 390] width 73 height 8
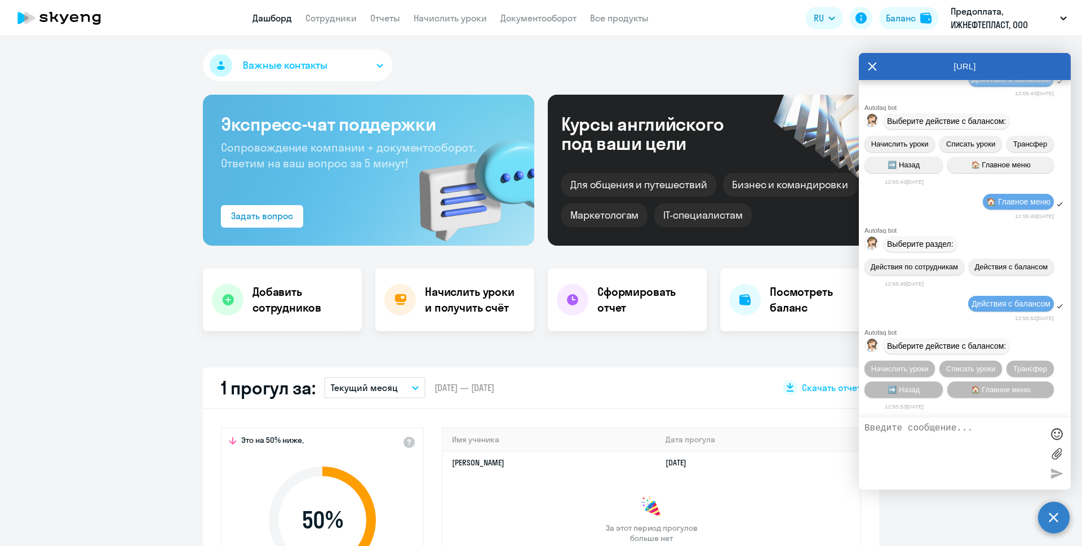
scroll to position [1419, 0]
click at [892, 365] on span "Начислить уроки" at bounding box center [901, 369] width 58 height 8
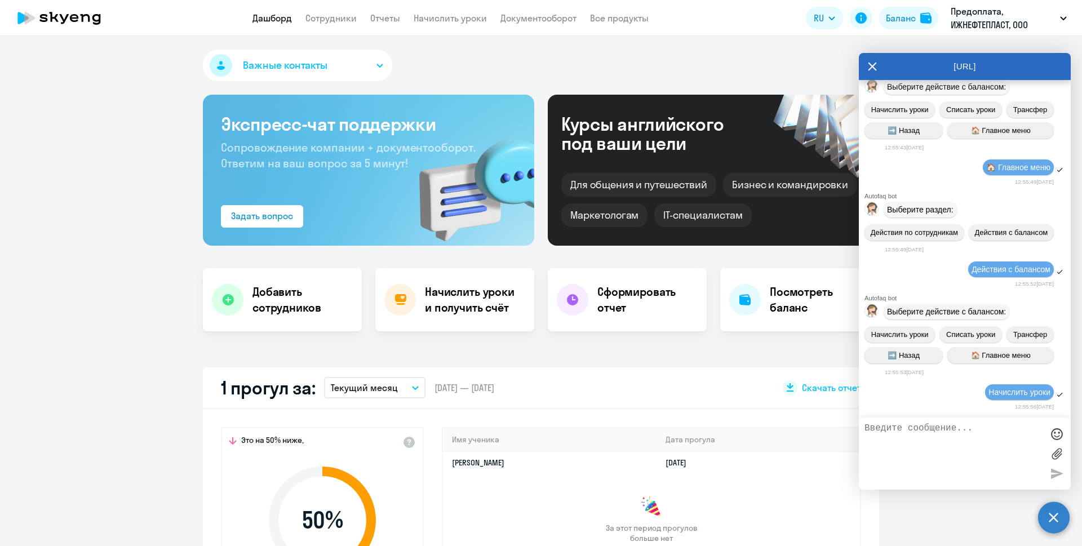
scroll to position [1565, 0]
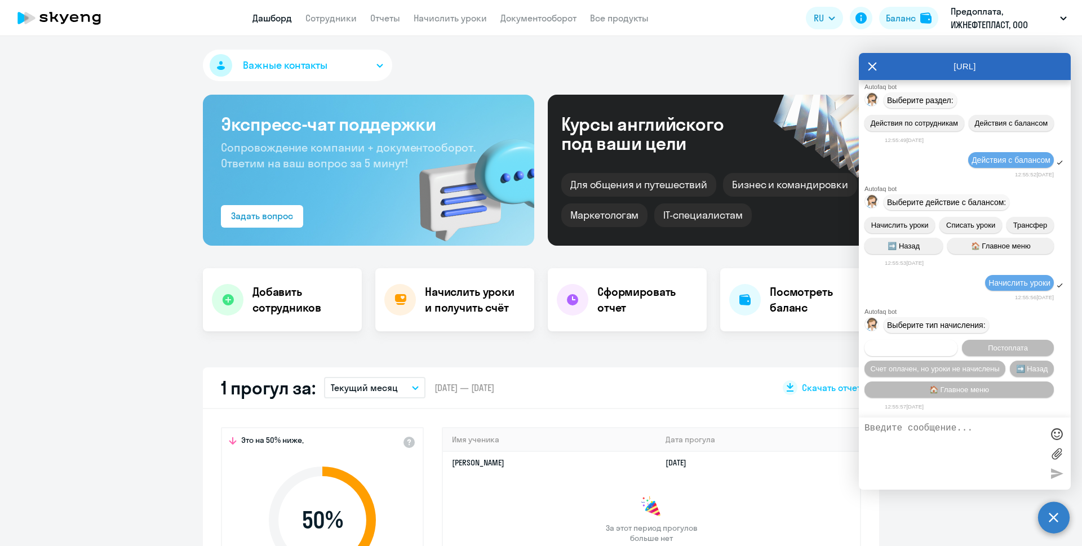
click at [915, 344] on span "Предоплата" at bounding box center [911, 348] width 41 height 8
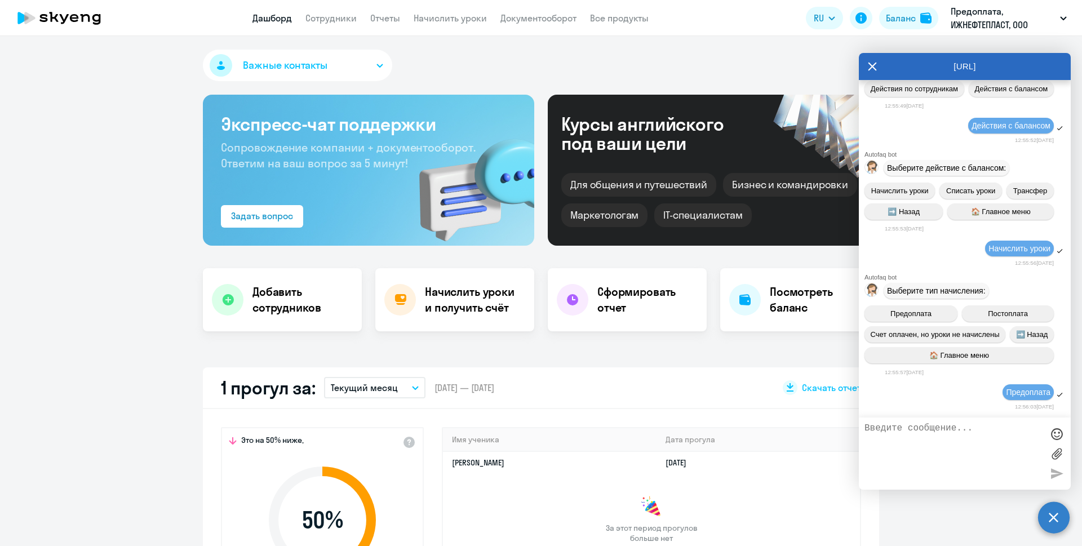
scroll to position [1711, 0]
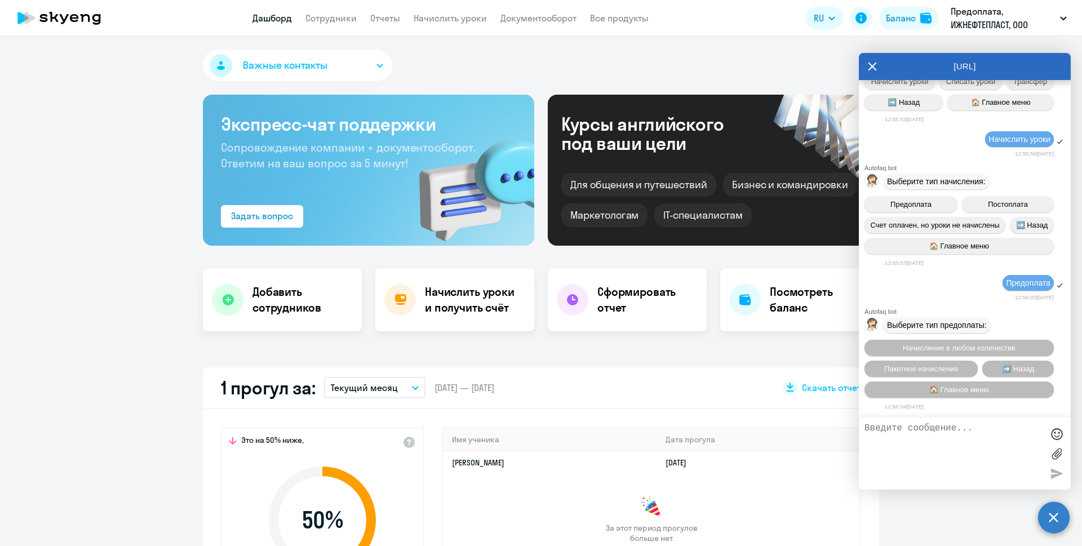
click at [986, 457] on textarea at bounding box center [954, 453] width 178 height 61
type textarea "Добрый день, прошу направить счет на сумму 66 064,00 руб."
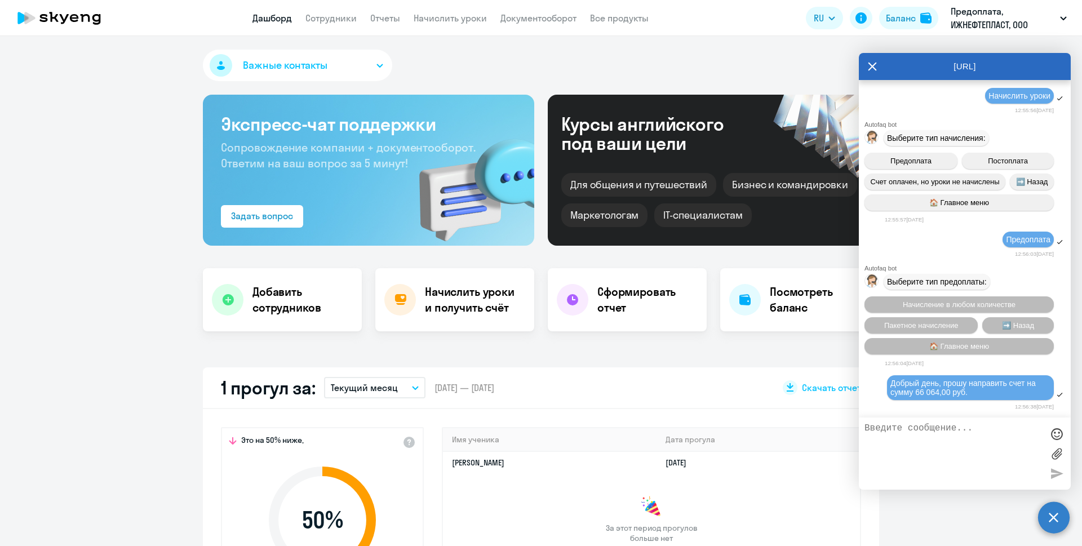
scroll to position [1754, 0]
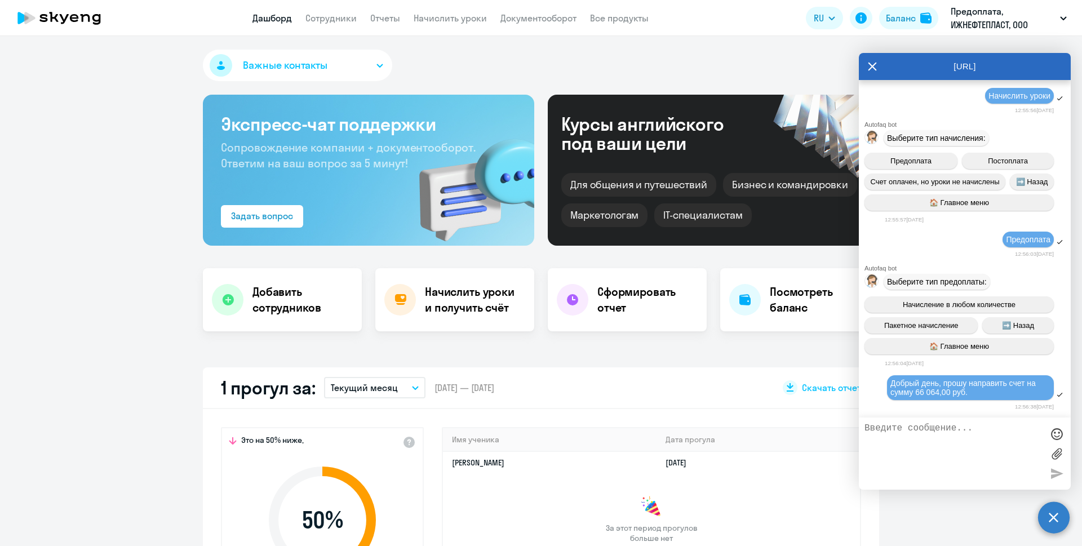
click at [602, 19] on link "Все продукты" at bounding box center [619, 17] width 59 height 11
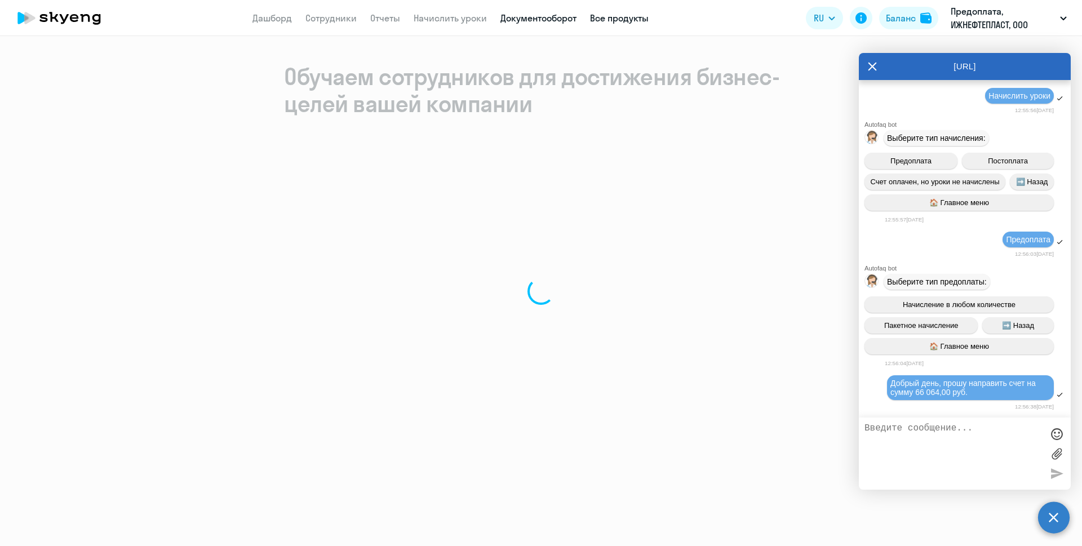
click at [545, 21] on link "Документооборот" at bounding box center [539, 17] width 76 height 11
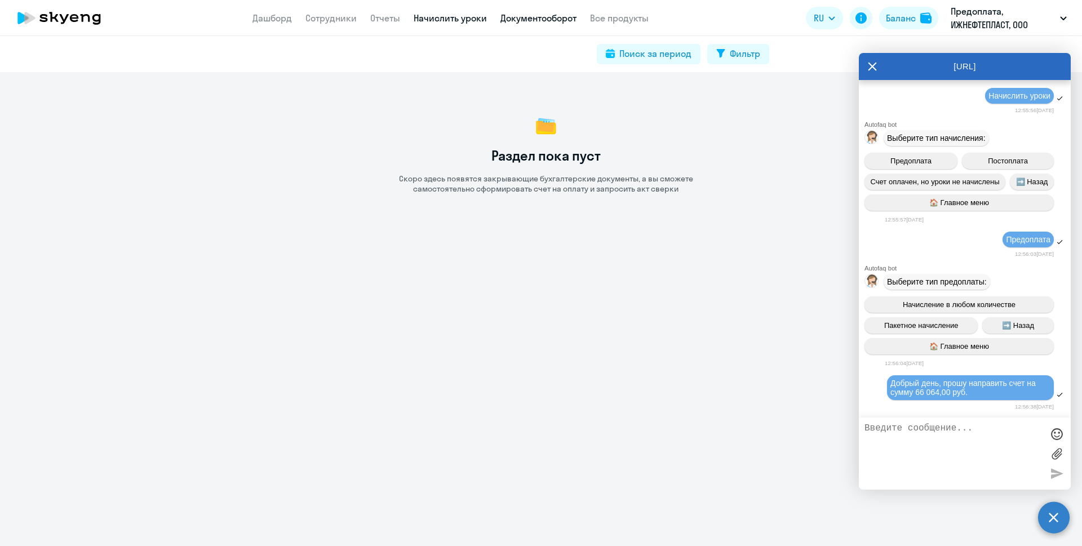
click at [463, 20] on link "Начислить уроки" at bounding box center [450, 17] width 73 height 11
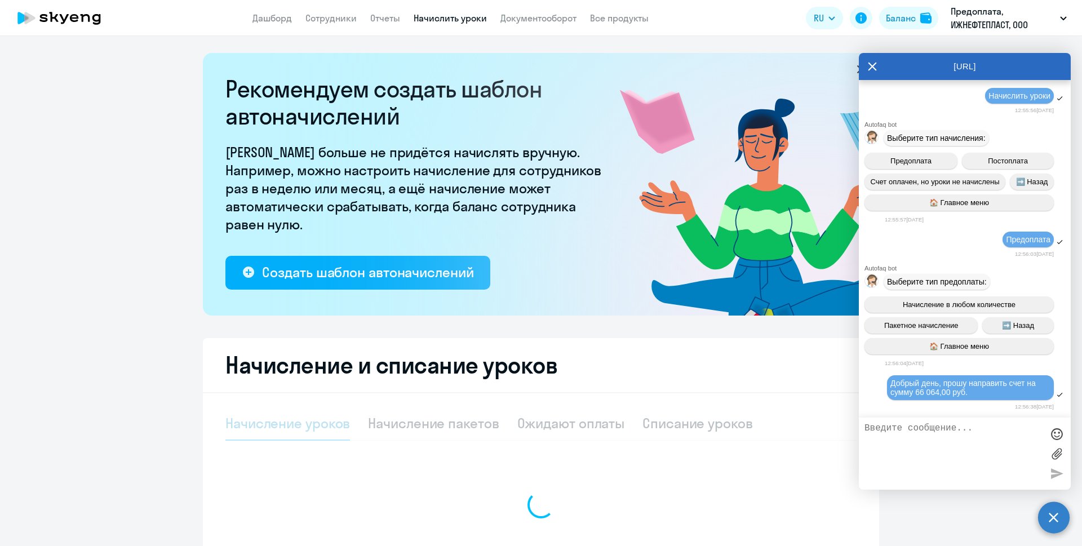
select select "10"
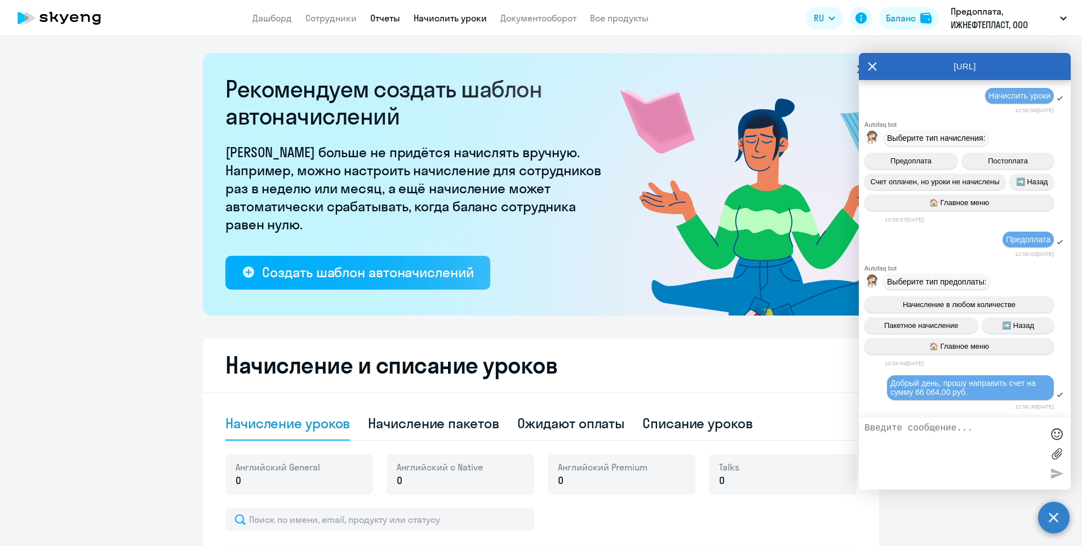
click at [382, 15] on link "Отчеты" at bounding box center [385, 17] width 30 height 11
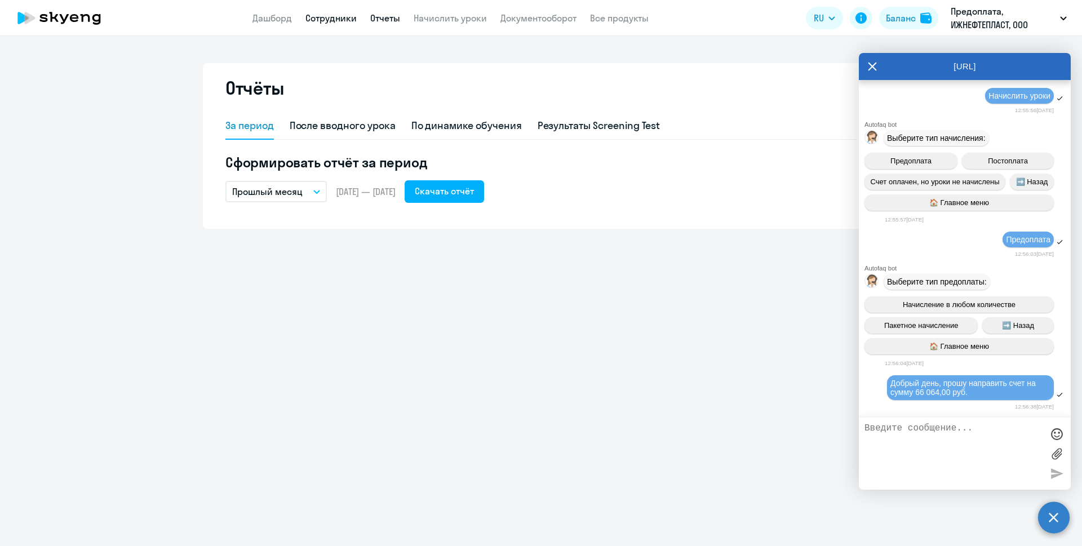
click at [332, 16] on link "Сотрудники" at bounding box center [331, 17] width 51 height 11
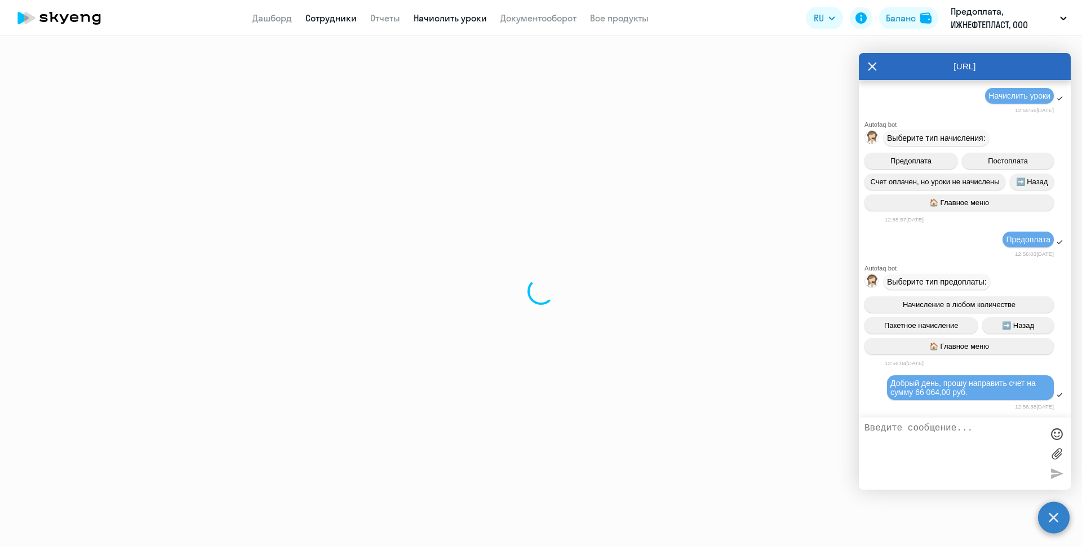
select select "30"
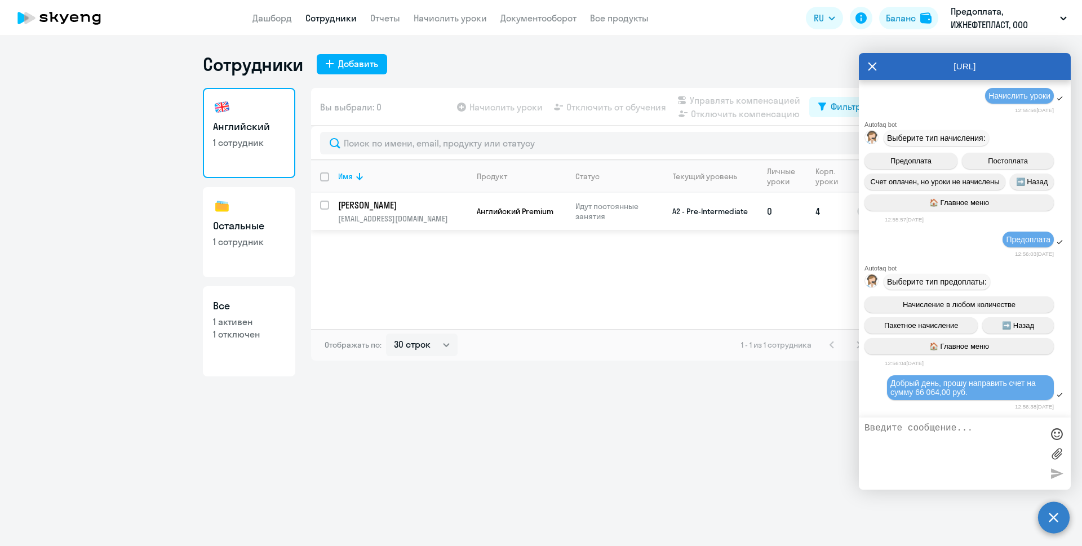
scroll to position [1836, 0]
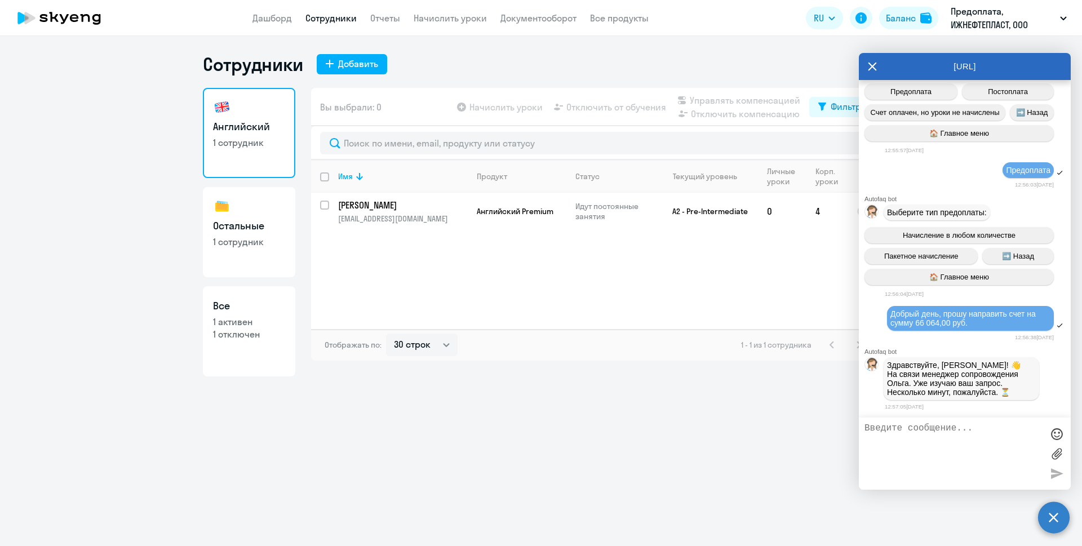
drag, startPoint x: 922, startPoint y: 380, endPoint x: 960, endPoint y: 379, distance: 38.3
click at [960, 379] on p "Здравствуйте, [PERSON_NAME]! 👋 ﻿На связи менеджер сопровождения [PERSON_NAME]. …" at bounding box center [961, 379] width 149 height 36
click at [957, 381] on p "Здравствуйте, [PERSON_NAME]! 👋 ﻿На связи менеджер сопровождения [PERSON_NAME]. …" at bounding box center [961, 379] width 149 height 36
drag, startPoint x: 935, startPoint y: 462, endPoint x: 930, endPoint y: 460, distance: 5.9
click at [934, 462] on textarea at bounding box center [954, 453] width 178 height 61
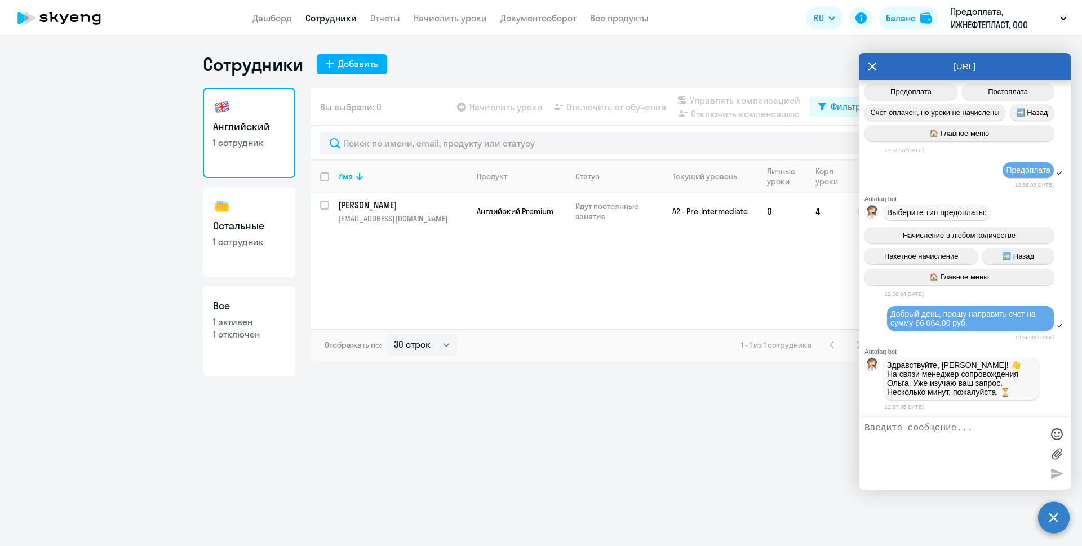
click at [408, 283] on div "Имя Продукт Статус Текущий уровень Личные уроки Корп. уроки [PERSON_NAME] [EMAI…" at bounding box center [595, 244] width 568 height 169
click at [1006, 19] on p "Предоплата, ИЖНЕФТЕПЛАСТ, ООО" at bounding box center [1003, 18] width 105 height 27
click at [905, 17] on div "Баланс" at bounding box center [901, 18] width 30 height 14
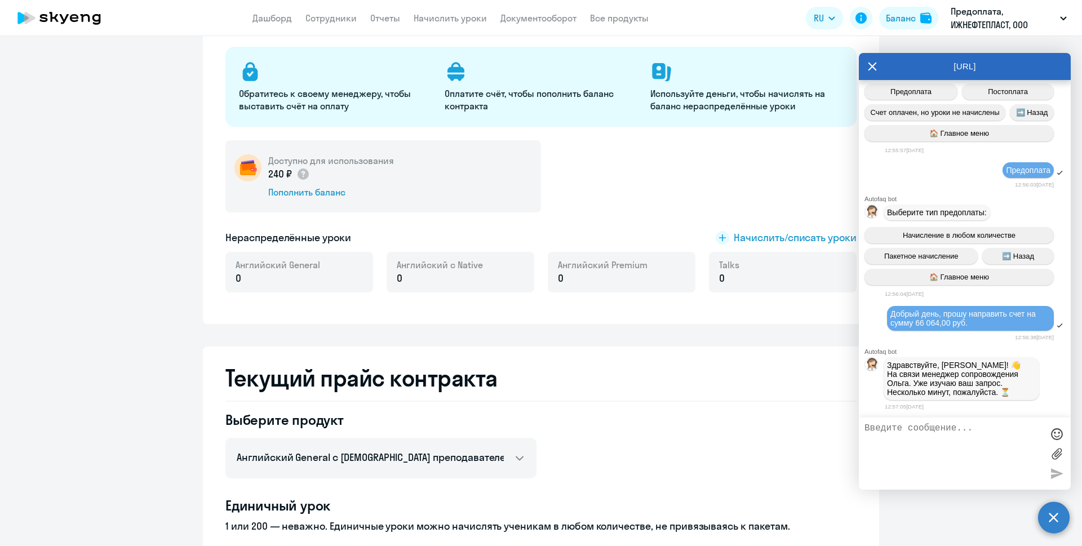
scroll to position [282, 0]
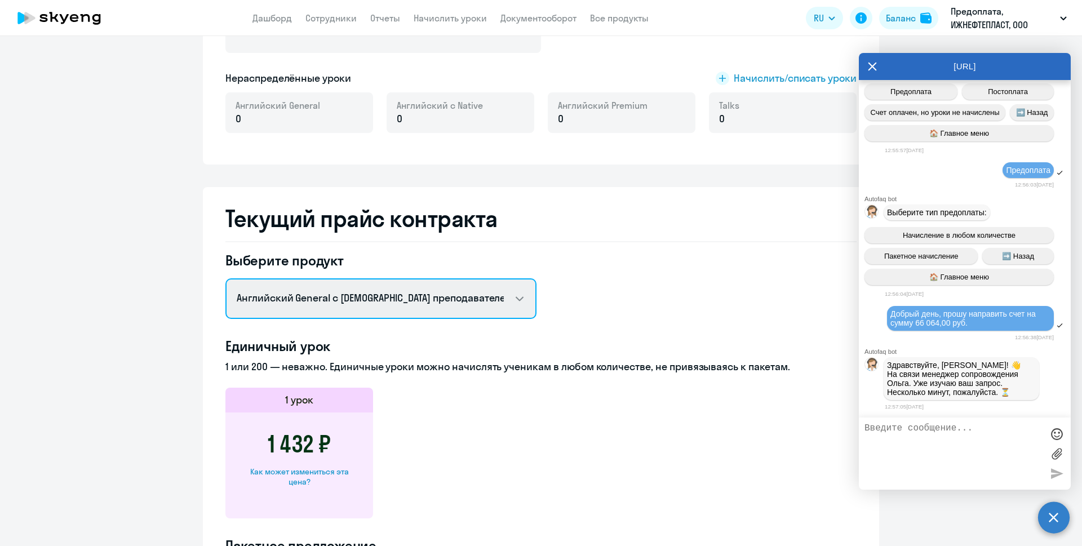
click at [382, 291] on select "Английский General с русскоговорящим преподавателем Английский General с [DEMOG…" at bounding box center [381, 298] width 311 height 41
click at [226, 278] on select "Английский General с русскоговорящим преподавателем Английский General с [DEMOG…" at bounding box center [381, 298] width 311 height 41
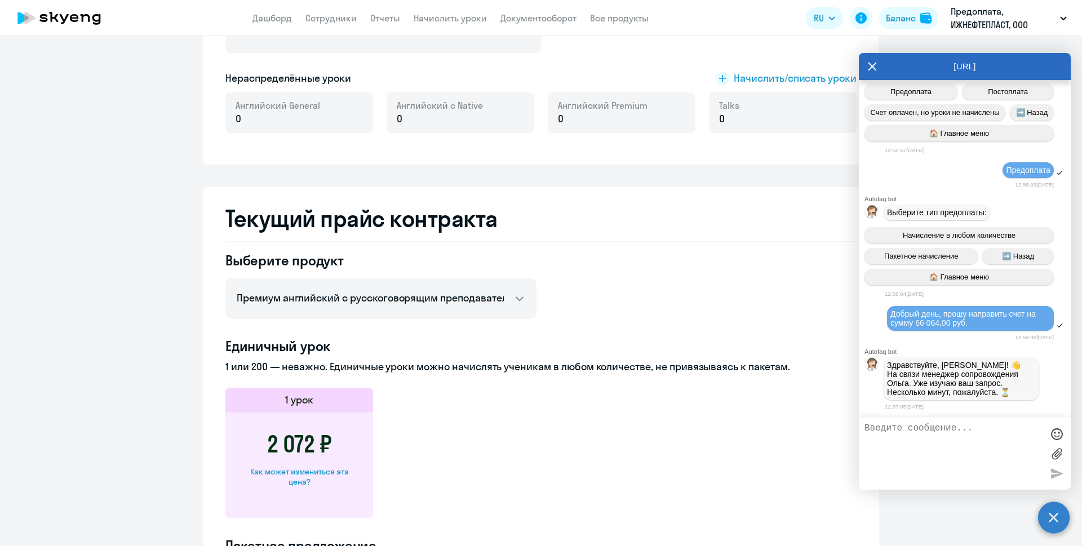
click at [432, 414] on app-price-card "1 урок 2 072 ₽ Как может измениться эта цена?" at bounding box center [541, 453] width 631 height 131
drag, startPoint x: 359, startPoint y: 369, endPoint x: 590, endPoint y: 367, distance: 231.1
click at [590, 367] on p "1 или 200 — неважно. Единичные уроки можно начислять ученикам в любом количеств…" at bounding box center [541, 367] width 631 height 15
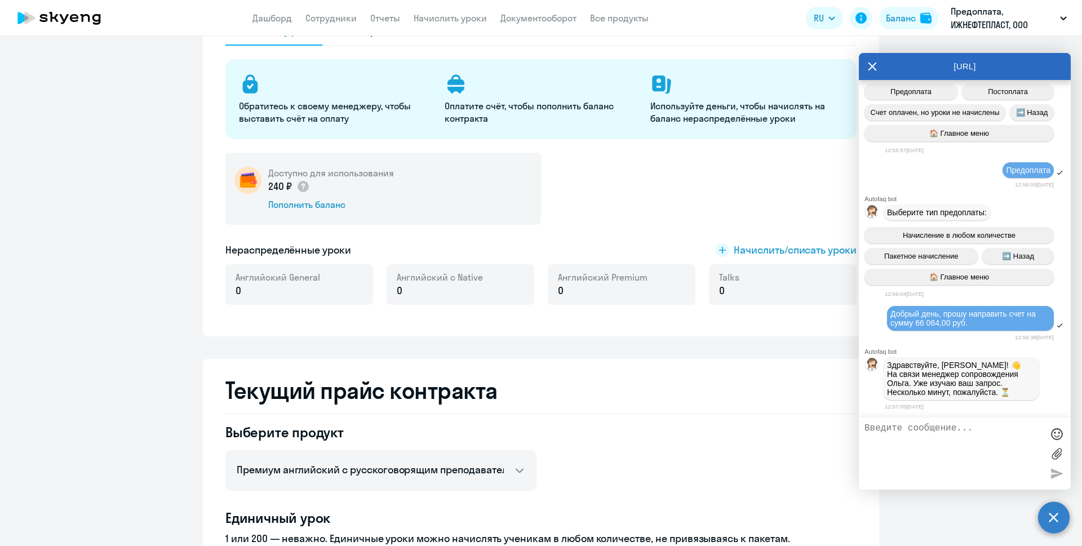
scroll to position [0, 0]
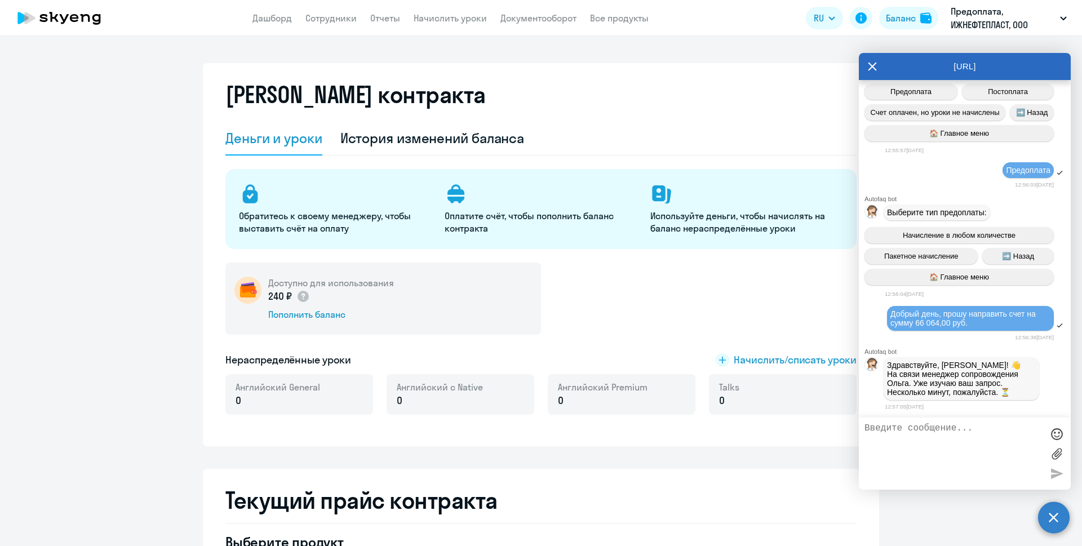
click at [954, 453] on textarea at bounding box center [954, 453] width 178 height 61
click at [380, 136] on div "История изменений баланса" at bounding box center [433, 138] width 184 height 18
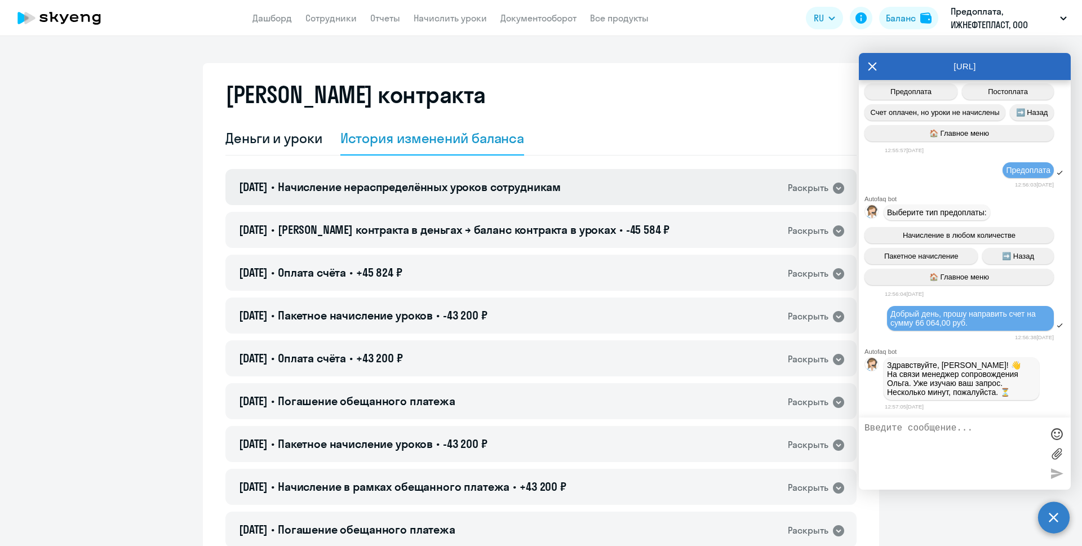
click at [817, 189] on div "Раскрыть" at bounding box center [808, 188] width 41 height 14
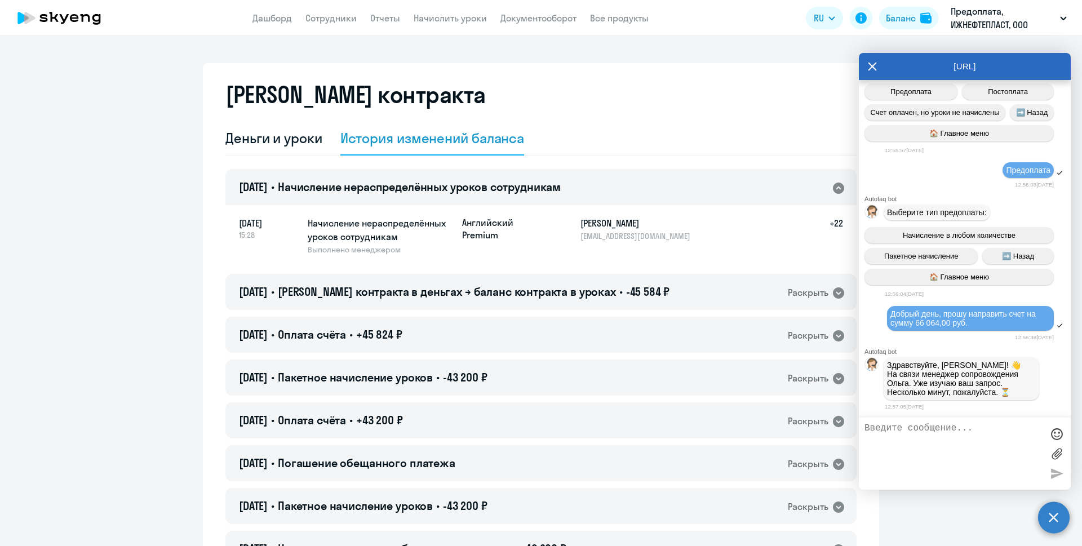
click at [836, 189] on icon at bounding box center [839, 189] width 14 height 14
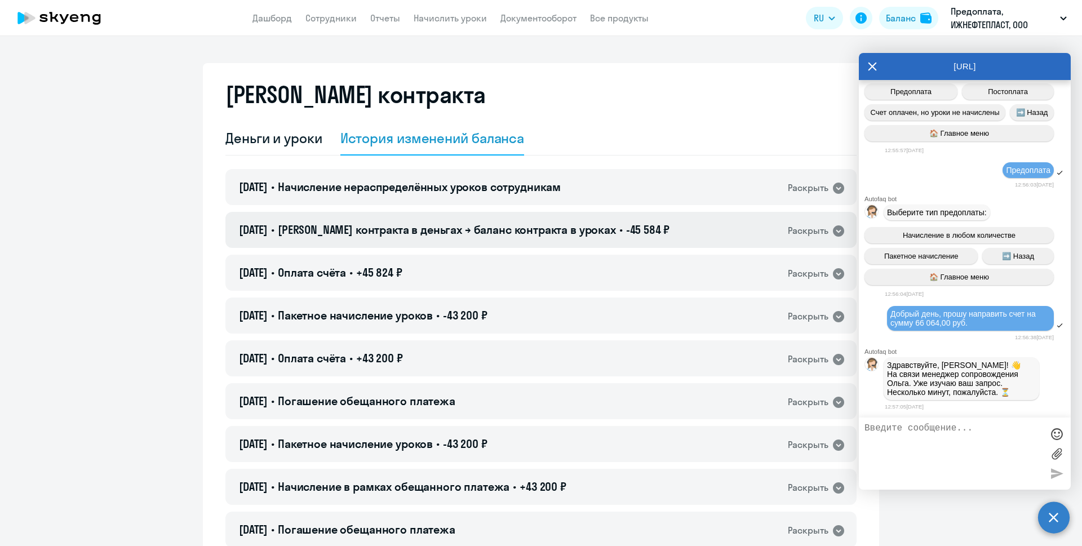
click at [833, 230] on icon at bounding box center [838, 231] width 11 height 11
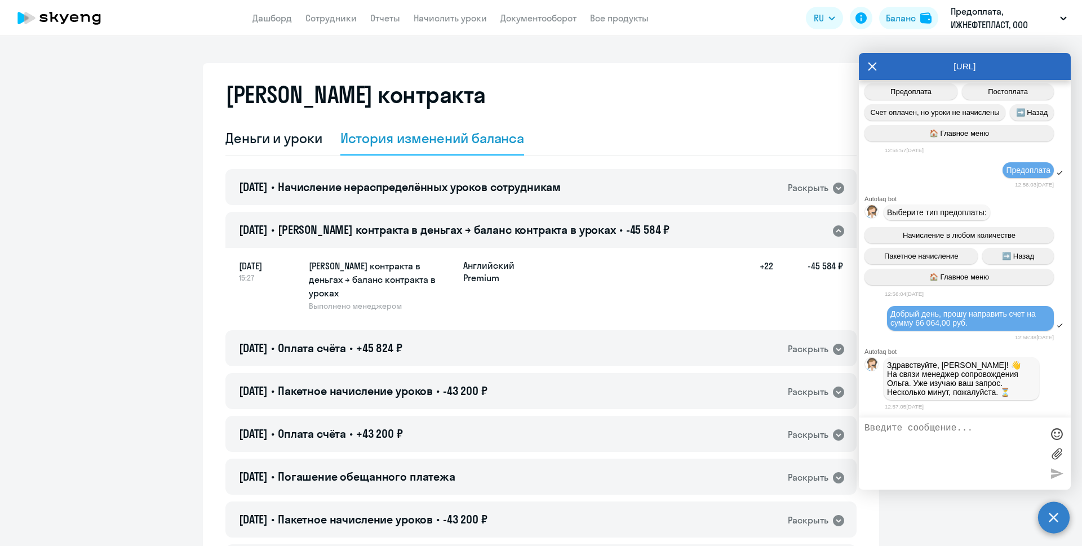
click at [833, 230] on icon at bounding box center [838, 231] width 11 height 11
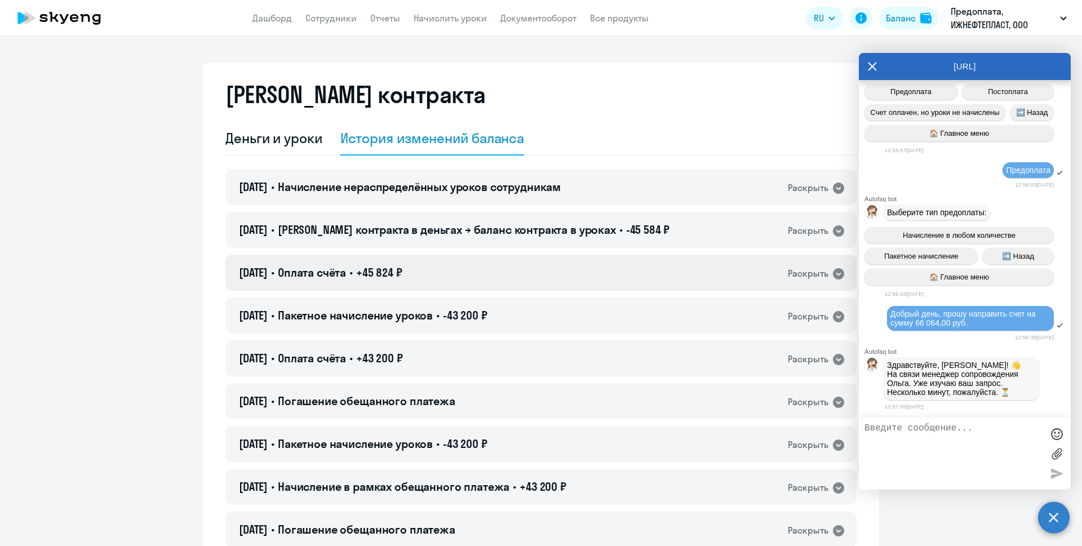
click at [834, 269] on icon at bounding box center [838, 273] width 11 height 11
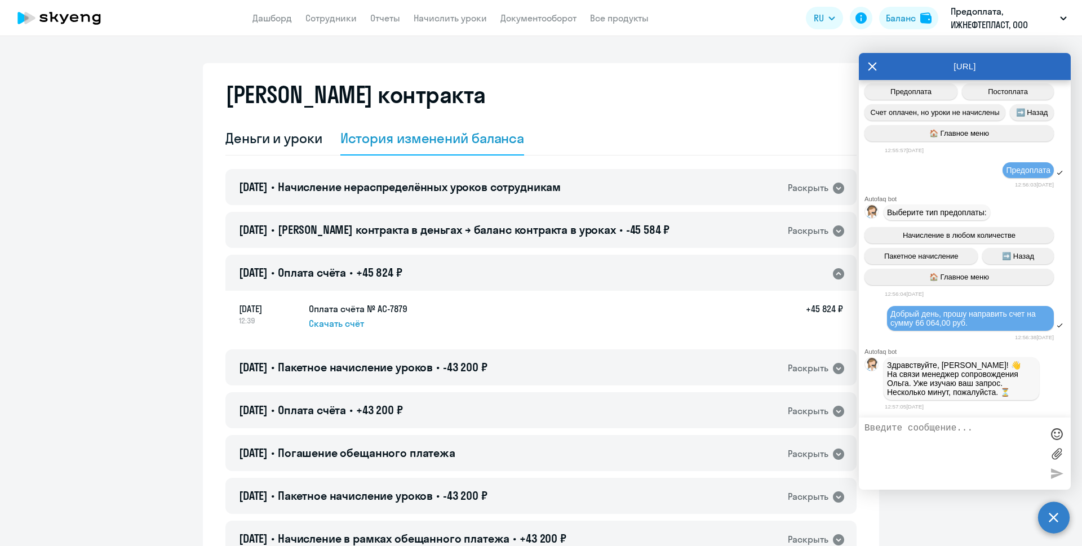
click at [834, 270] on icon at bounding box center [838, 273] width 11 height 11
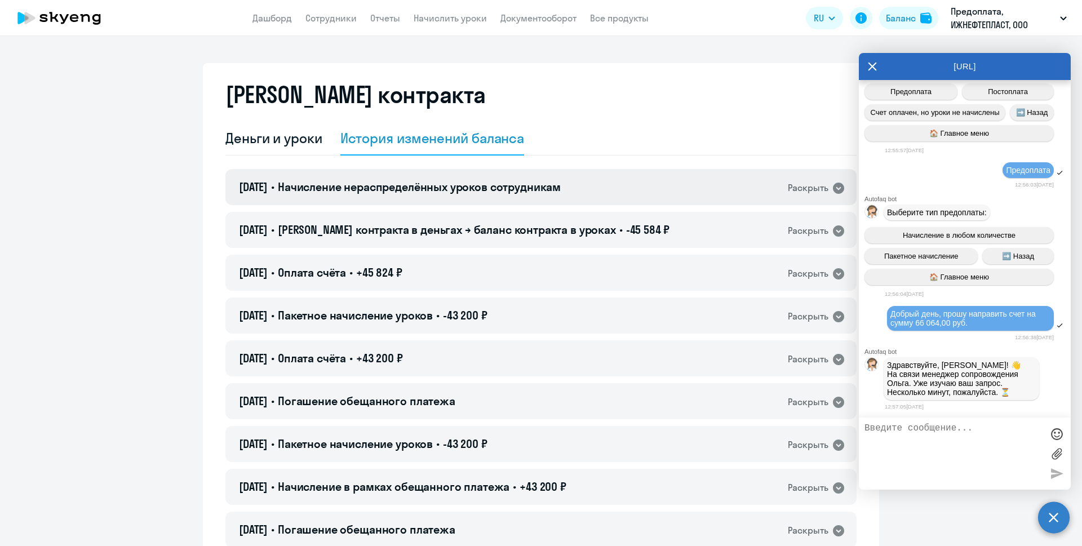
click at [834, 189] on icon at bounding box center [839, 189] width 14 height 14
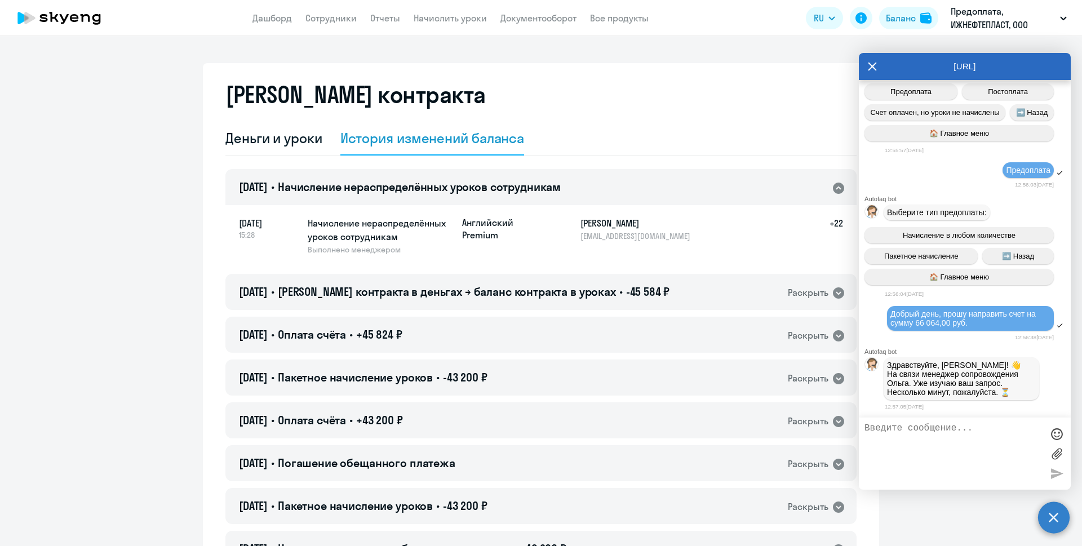
drag, startPoint x: 370, startPoint y: 227, endPoint x: 435, endPoint y: 231, distance: 65.0
click at [439, 231] on h5 "Начисление нераспределённых уроков сотрудникам" at bounding box center [380, 229] width 145 height 27
click at [387, 232] on h5 "Начисление нераспределённых уроков сотрудникам" at bounding box center [380, 229] width 145 height 27
click at [833, 187] on icon at bounding box center [838, 188] width 11 height 11
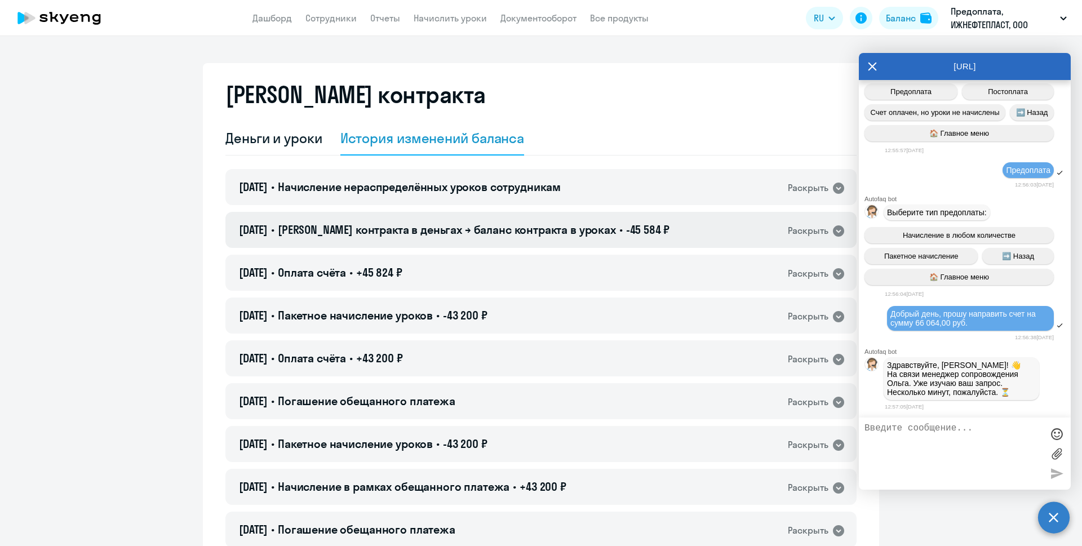
click at [834, 228] on icon at bounding box center [838, 231] width 11 height 11
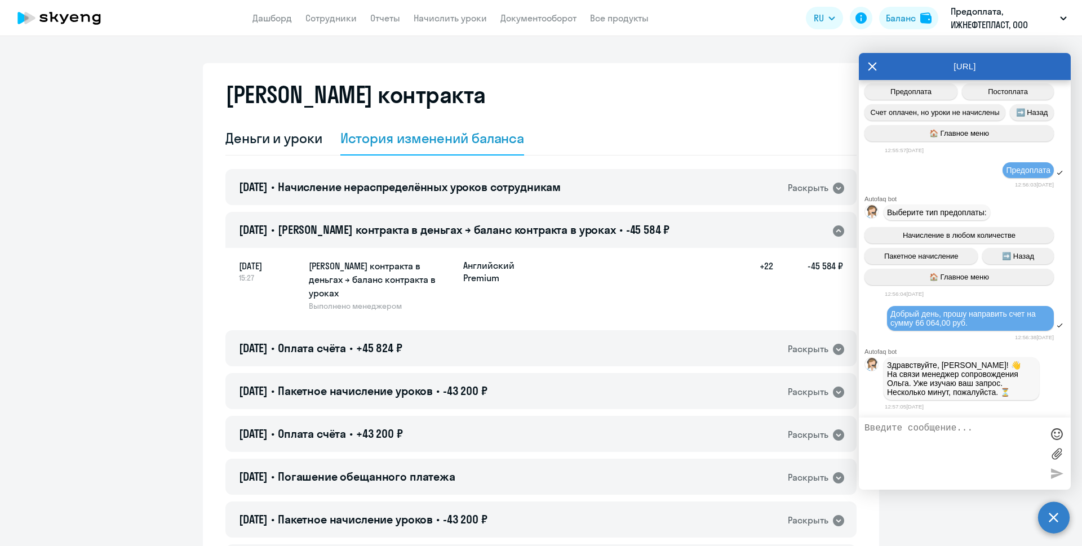
click at [833, 228] on icon at bounding box center [838, 231] width 11 height 11
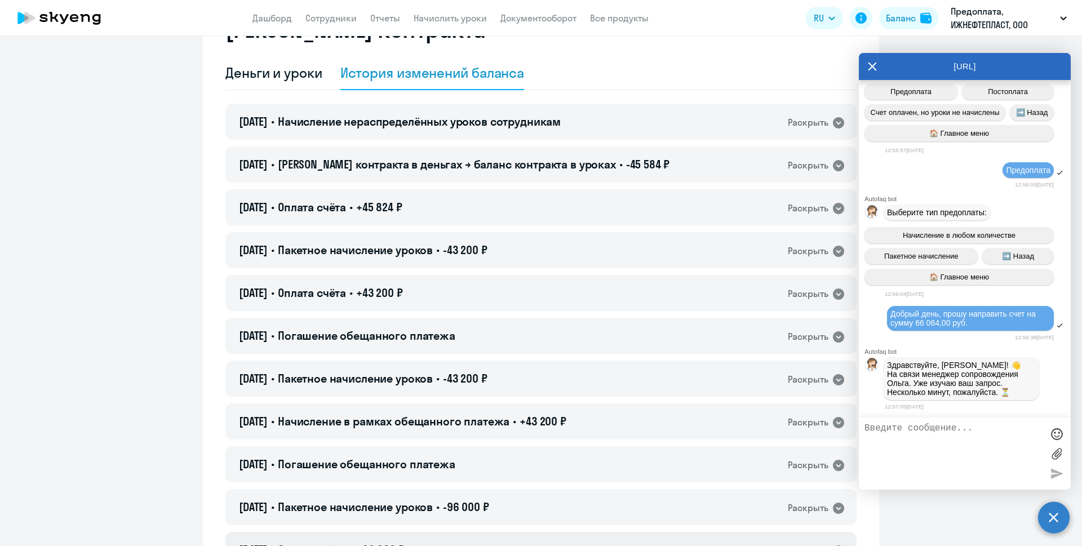
scroll to position [169, 0]
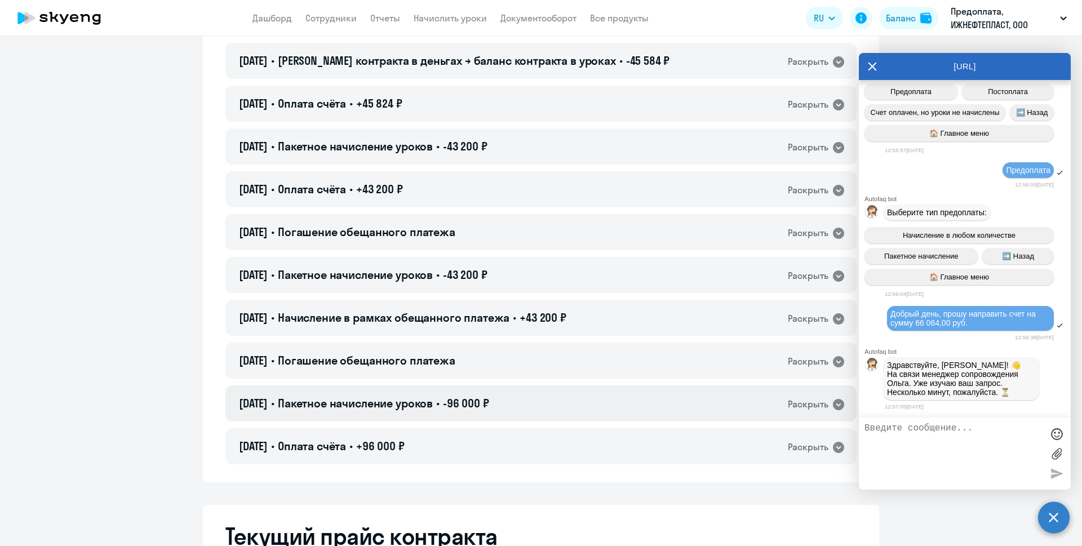
click at [834, 403] on icon at bounding box center [838, 404] width 11 height 11
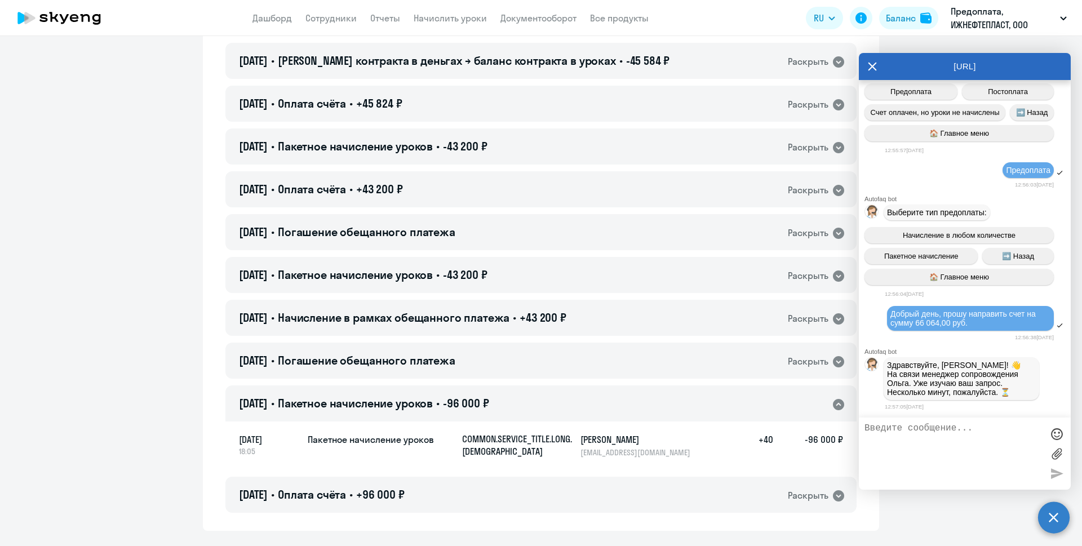
click at [835, 401] on icon at bounding box center [838, 404] width 11 height 11
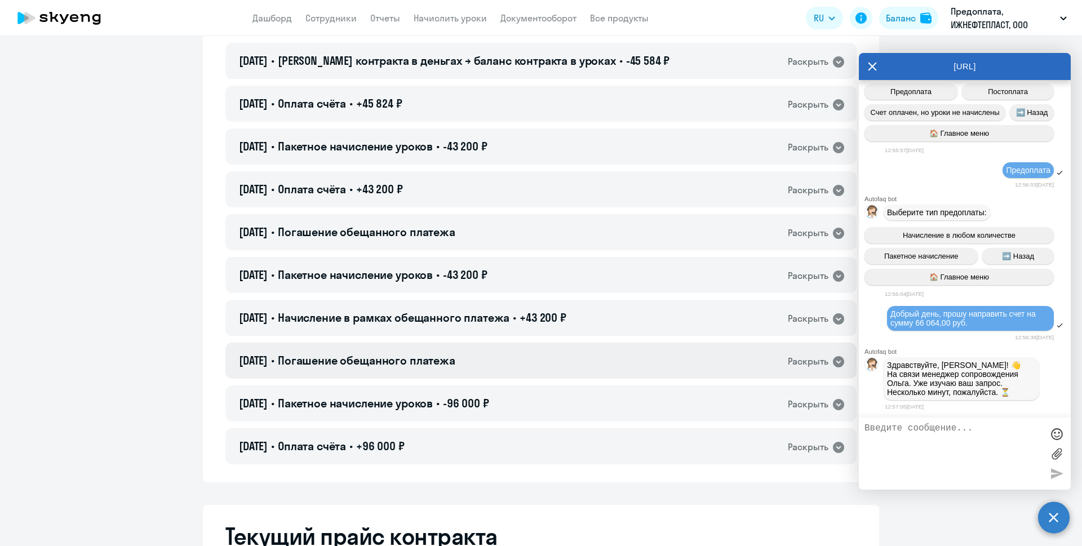
click at [833, 361] on icon at bounding box center [838, 361] width 11 height 11
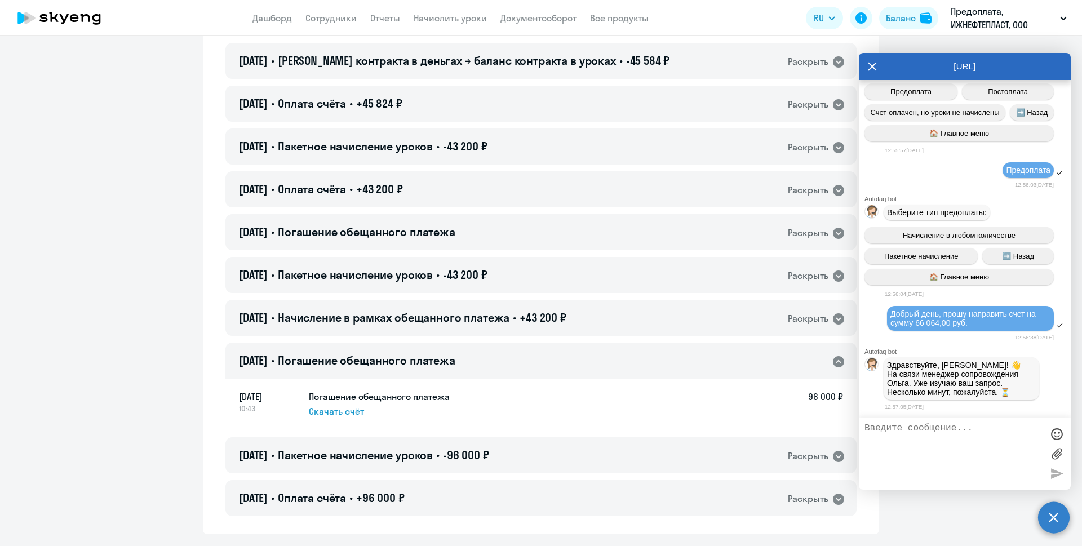
click at [833, 361] on icon at bounding box center [838, 361] width 11 height 11
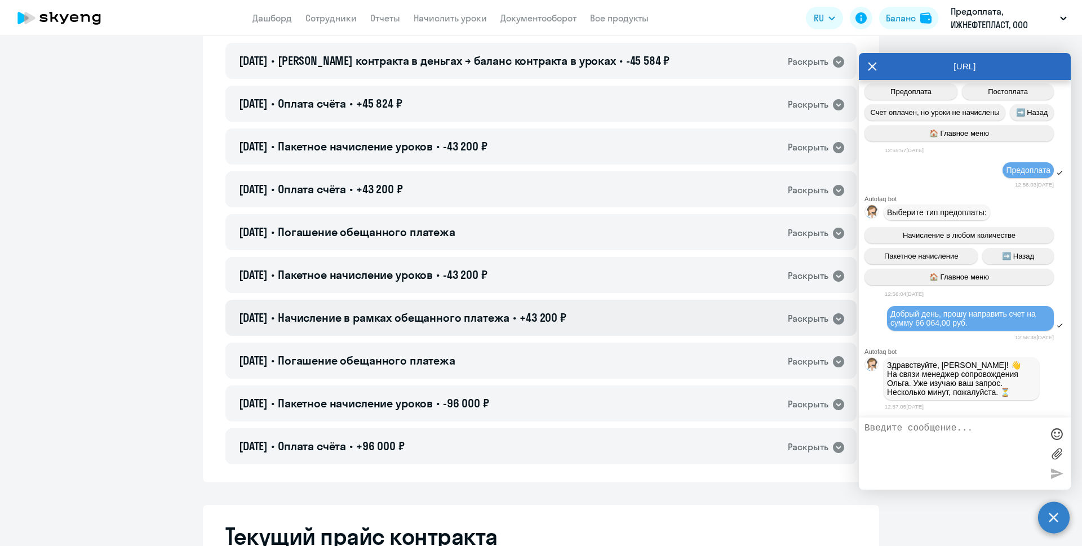
click at [833, 315] on icon at bounding box center [838, 318] width 11 height 11
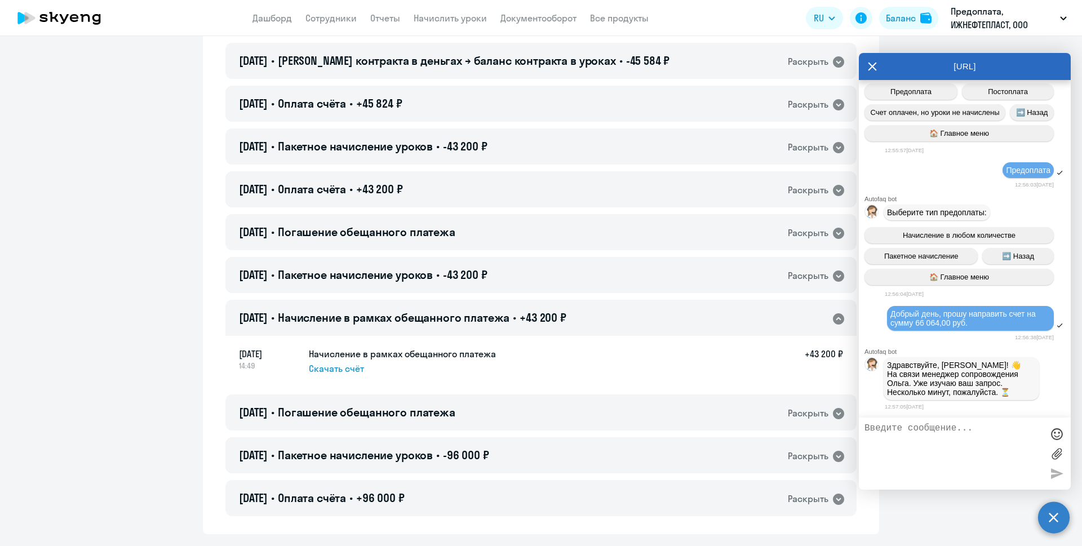
click at [833, 315] on icon at bounding box center [838, 318] width 11 height 11
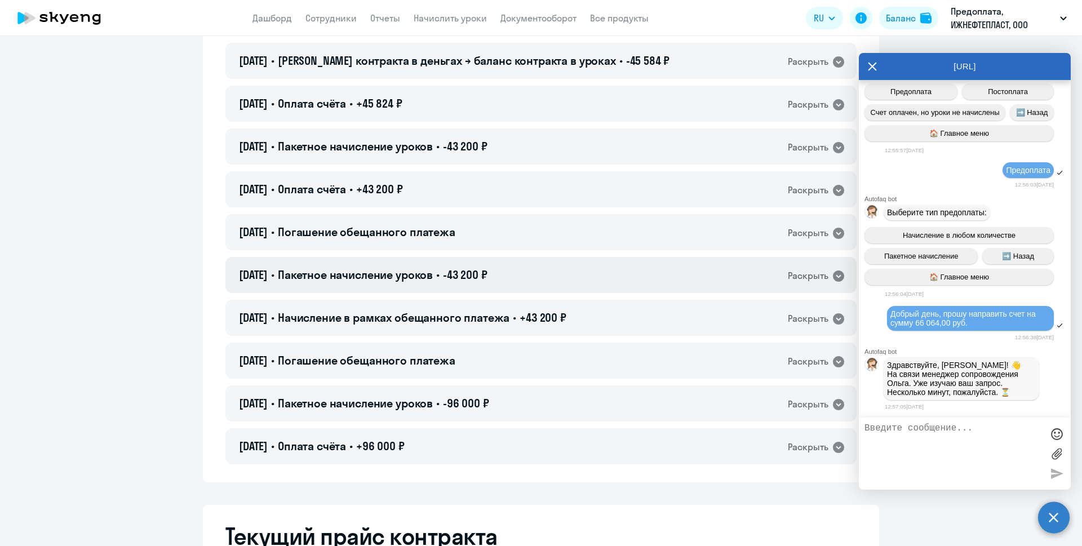
click at [832, 276] on icon at bounding box center [839, 276] width 14 height 14
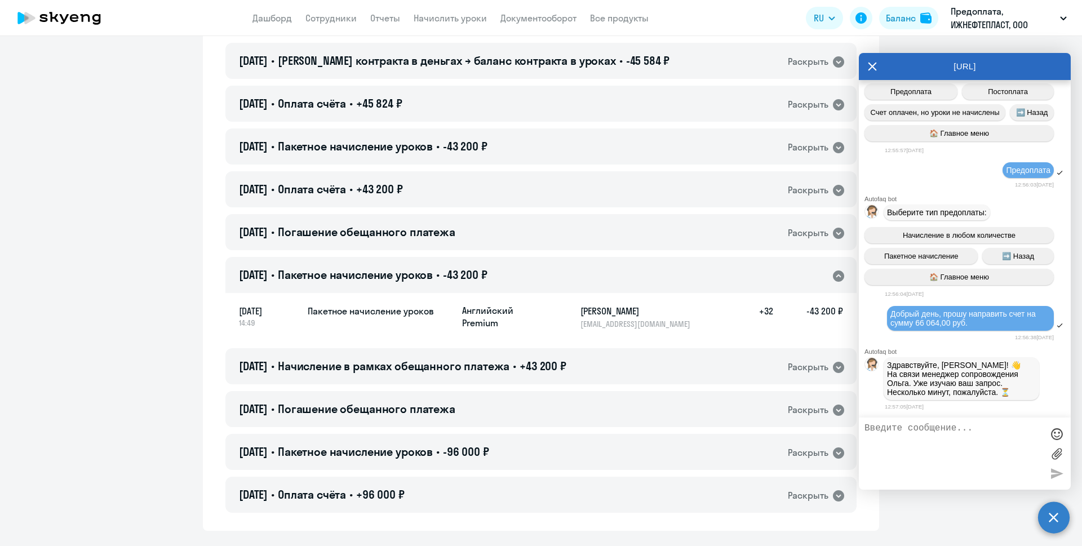
click at [833, 276] on icon at bounding box center [838, 276] width 11 height 11
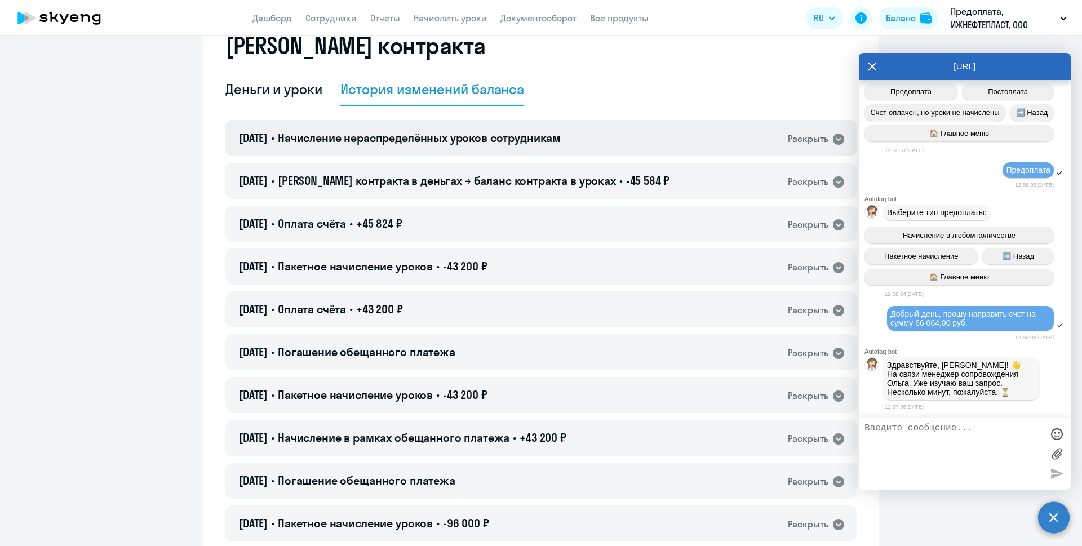
scroll to position [0, 0]
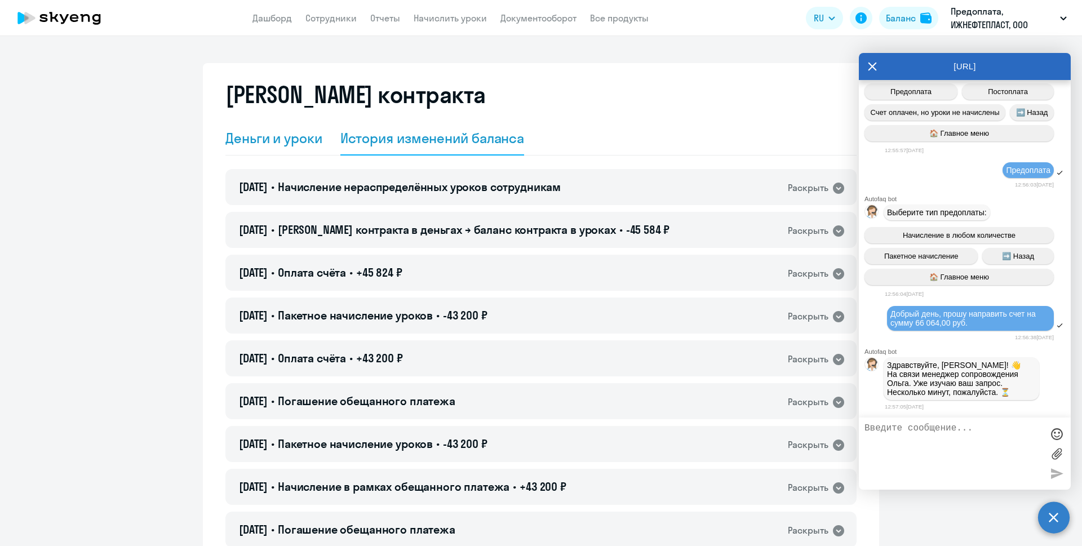
click at [261, 142] on div "Деньги и уроки" at bounding box center [274, 138] width 97 height 18
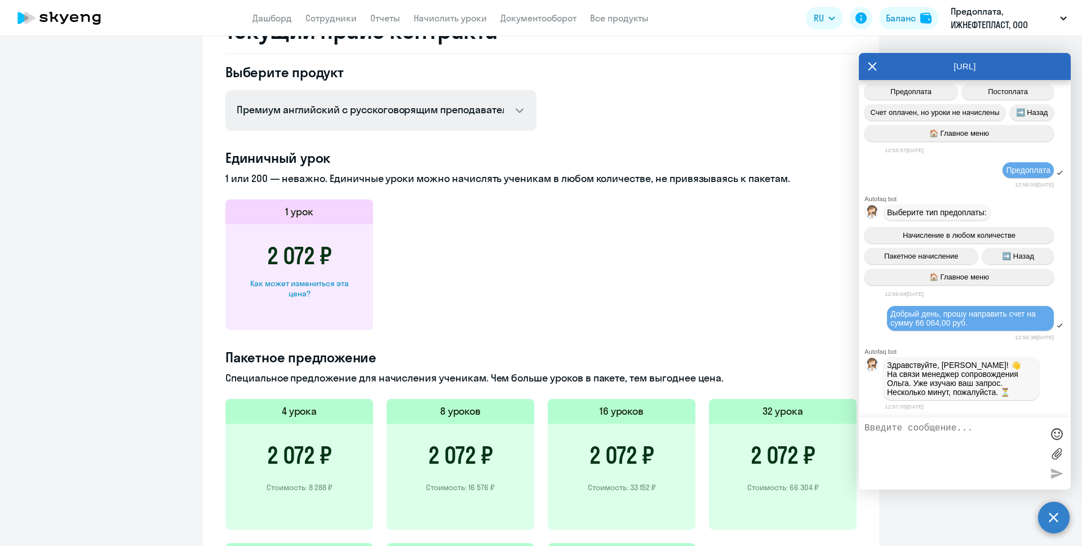
scroll to position [443, 0]
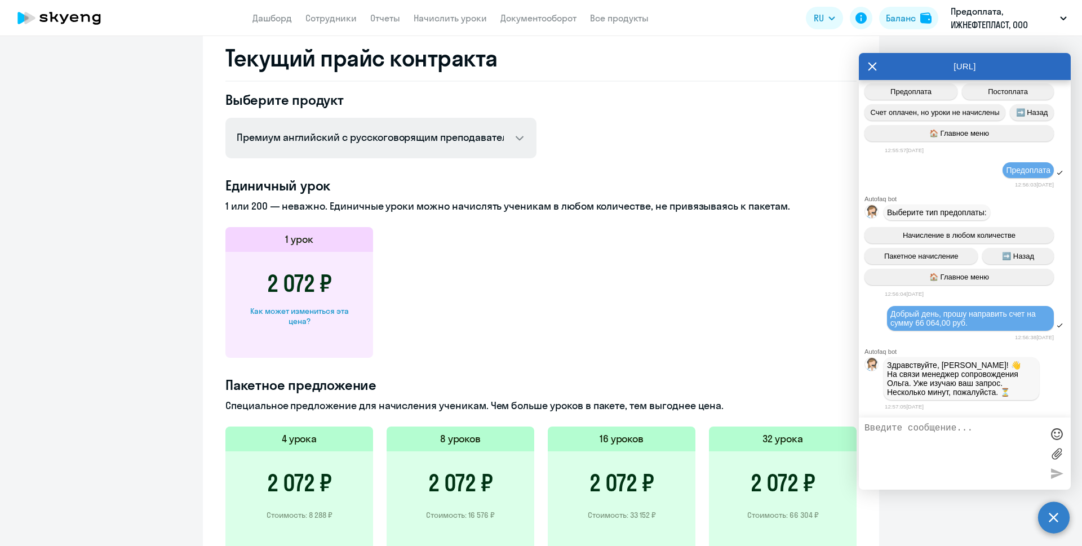
click at [392, 87] on div "Текущий прайс контракта Выберите продукт Английский General с [DEMOGRAPHIC_DATA…" at bounding box center [541, 379] width 677 height 707
click at [387, 136] on select "Английский General с русскоговорящим преподавателем Английский General с [DEMOG…" at bounding box center [381, 138] width 311 height 41
click at [226, 118] on select "Английский General с русскоговорящим преподавателем Английский General с [DEMOG…" at bounding box center [381, 138] width 311 height 41
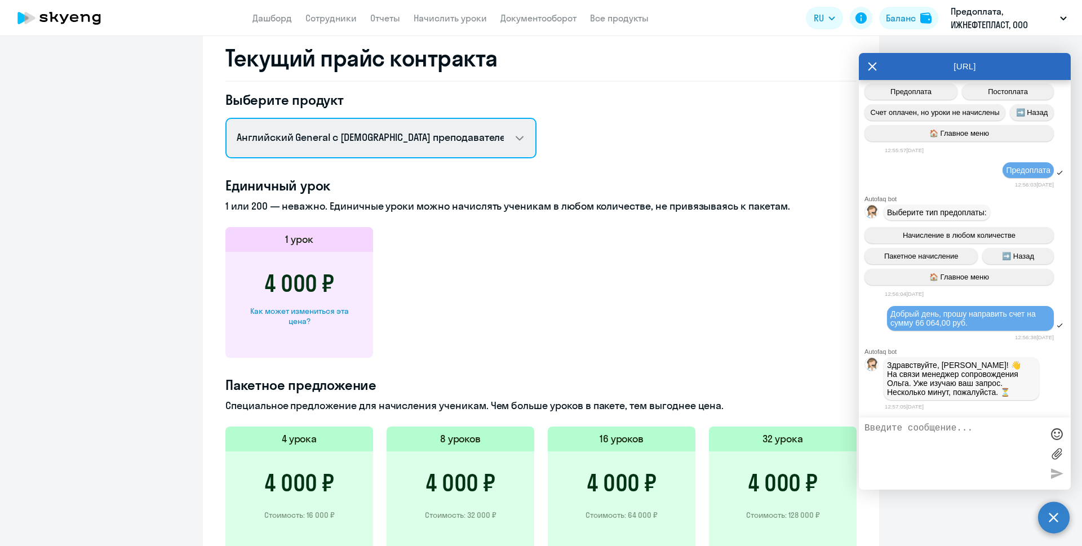
click at [448, 136] on select "Английский General с русскоговорящим преподавателем Английский General с [DEMOG…" at bounding box center [381, 138] width 311 height 41
select select "english_adult_not_native_speaker"
click at [226, 118] on select "Английский General с русскоговорящим преподавателем Английский General с [DEMOG…" at bounding box center [381, 138] width 311 height 41
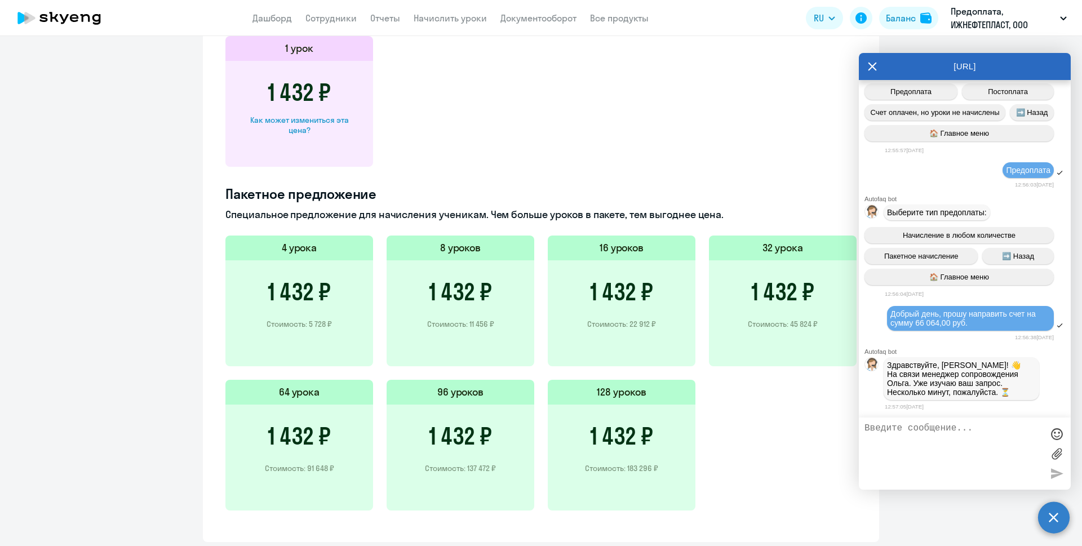
scroll to position [668, 0]
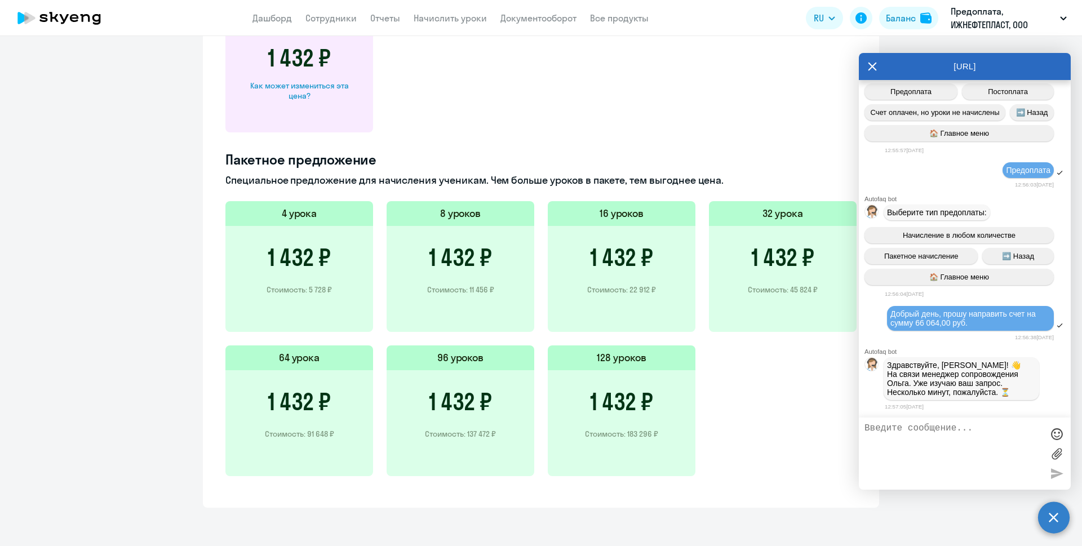
drag, startPoint x: 753, startPoint y: 260, endPoint x: 822, endPoint y: 262, distance: 69.4
click at [822, 262] on div "1 432 ₽ Стоимость: 45 824 ₽" at bounding box center [783, 279] width 148 height 106
click at [767, 337] on div "4 урока 1 432 ₽ Стоимость: 5 728 ₽ 8 уроков 1 432 ₽ Стоимость: 11 456 ₽ 16 урок…" at bounding box center [541, 345] width 631 height 289
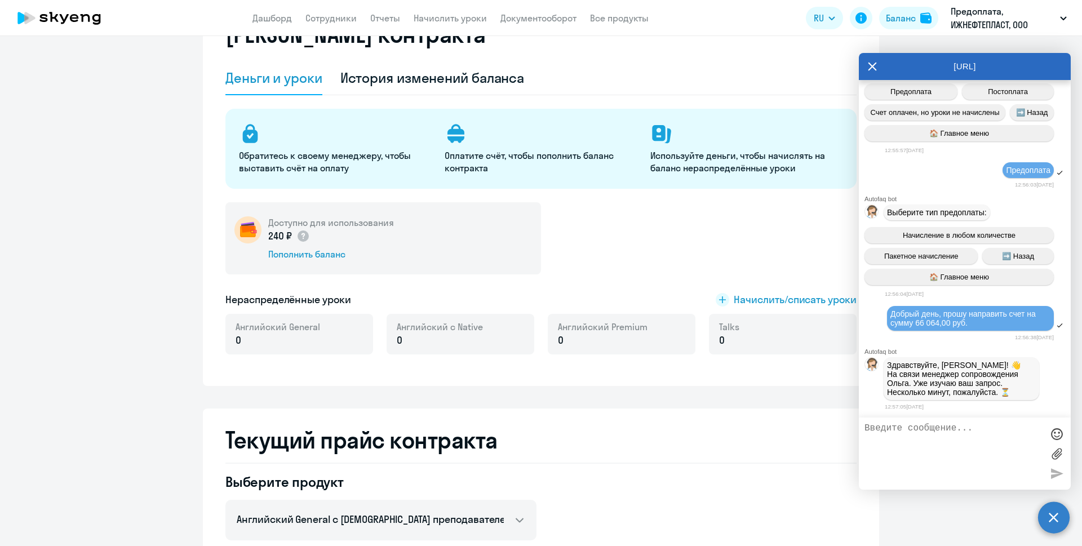
scroll to position [0, 0]
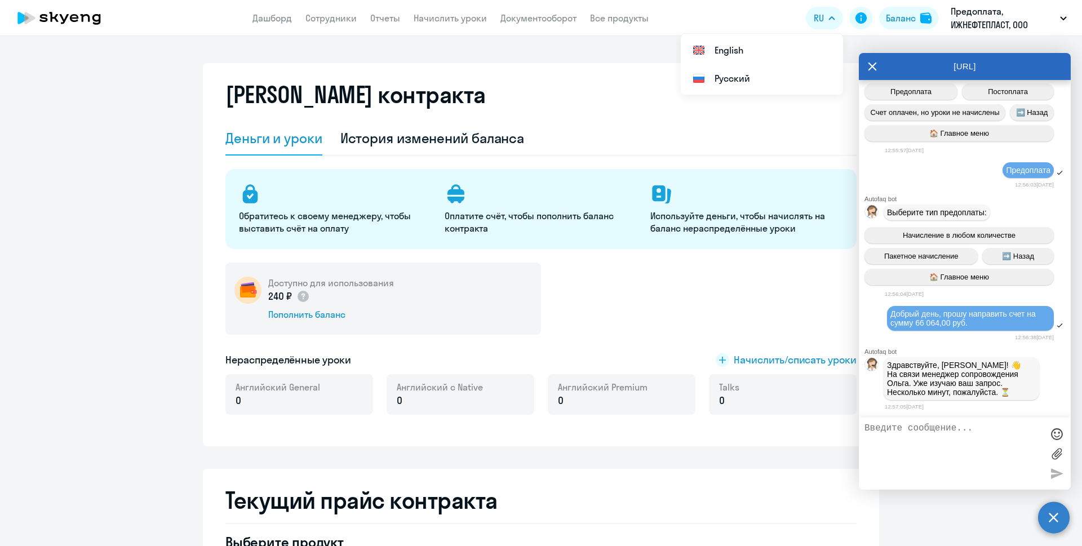
click at [918, 440] on textarea at bounding box center [954, 453] width 178 height 61
click at [913, 374] on p "Здравствуйте, [PERSON_NAME]! 👋 ﻿На связи менеджер сопровождения [PERSON_NAME]. …" at bounding box center [961, 379] width 149 height 36
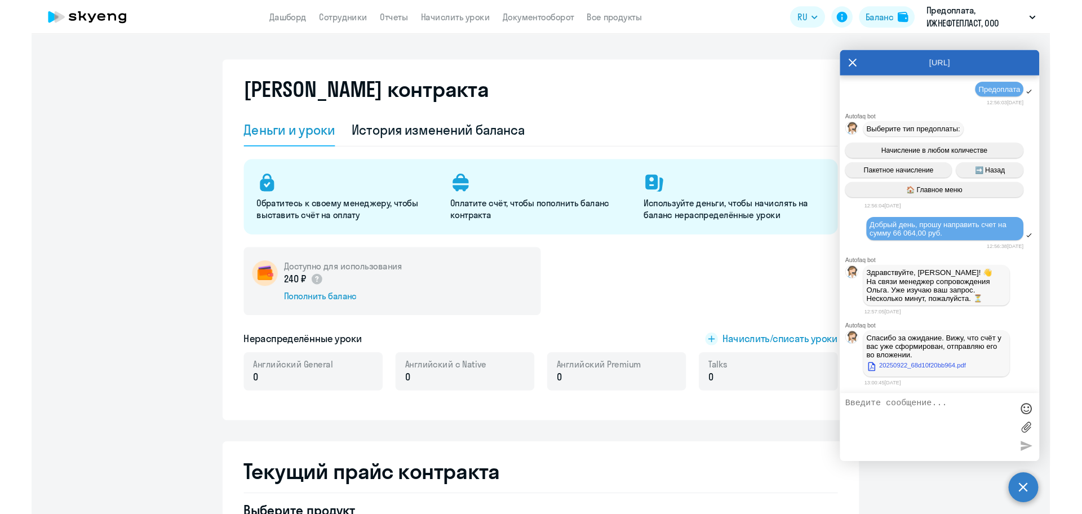
scroll to position [1912, 0]
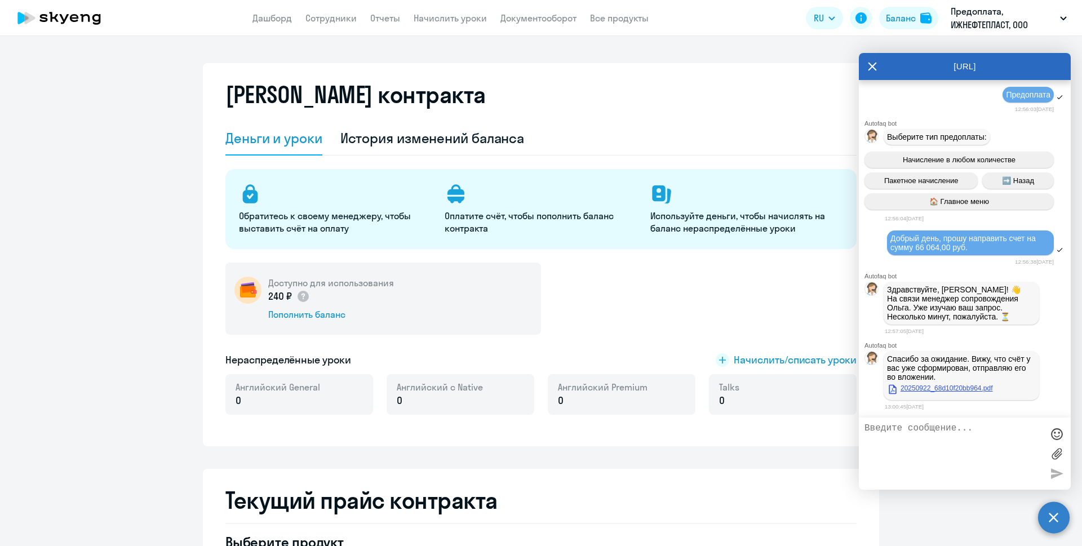
click at [943, 386] on link "20250922_68d10f20bb964.pdf" at bounding box center [940, 389] width 106 height 14
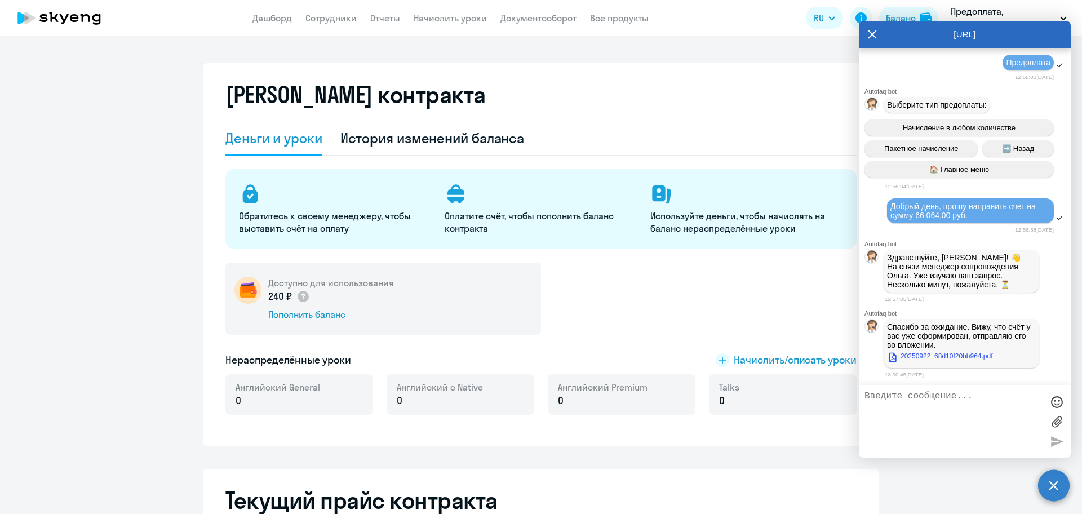
click at [954, 412] on textarea at bounding box center [954, 421] width 178 height 61
type textarea "спасибо"
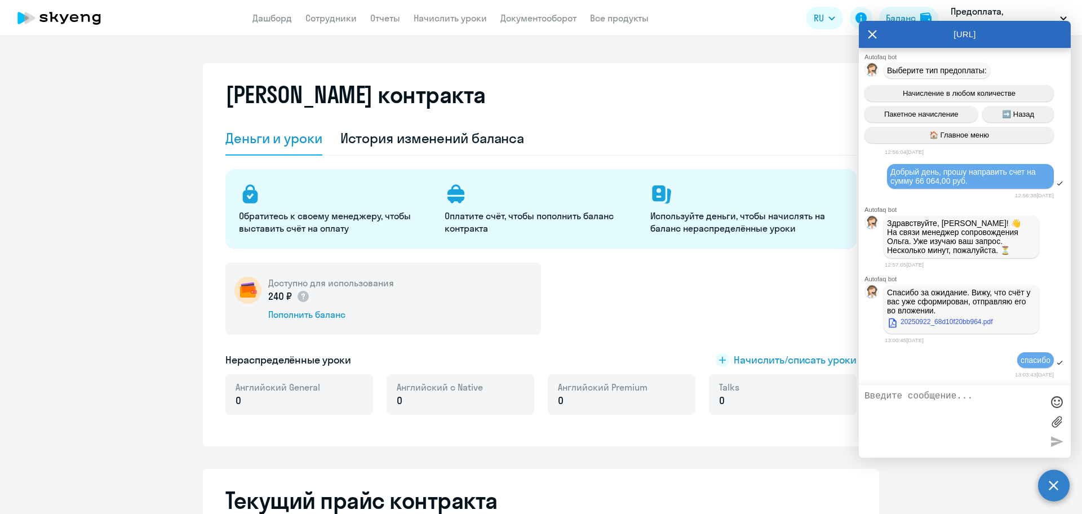
scroll to position [1946, 0]
click at [874, 34] on icon at bounding box center [873, 34] width 8 height 8
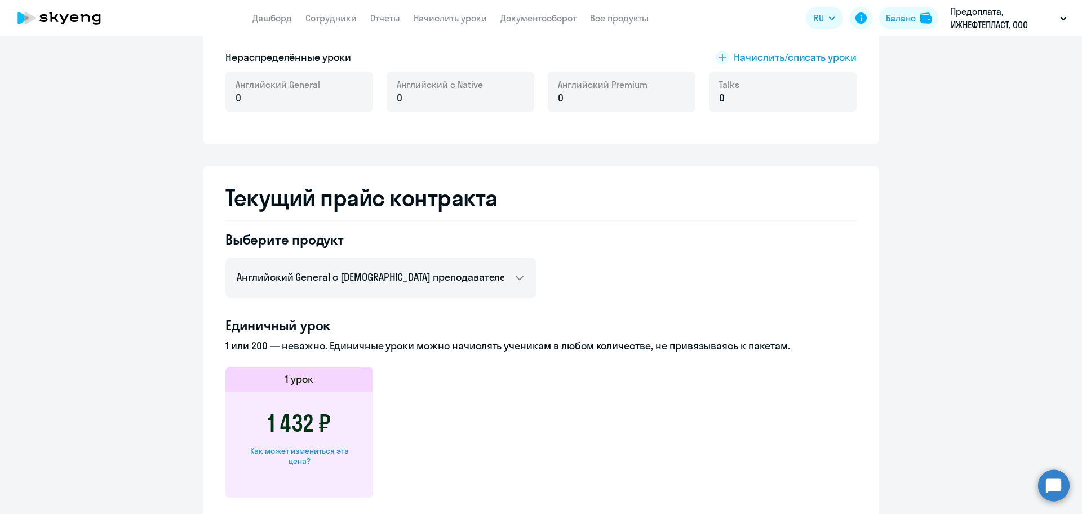
scroll to position [451, 0]
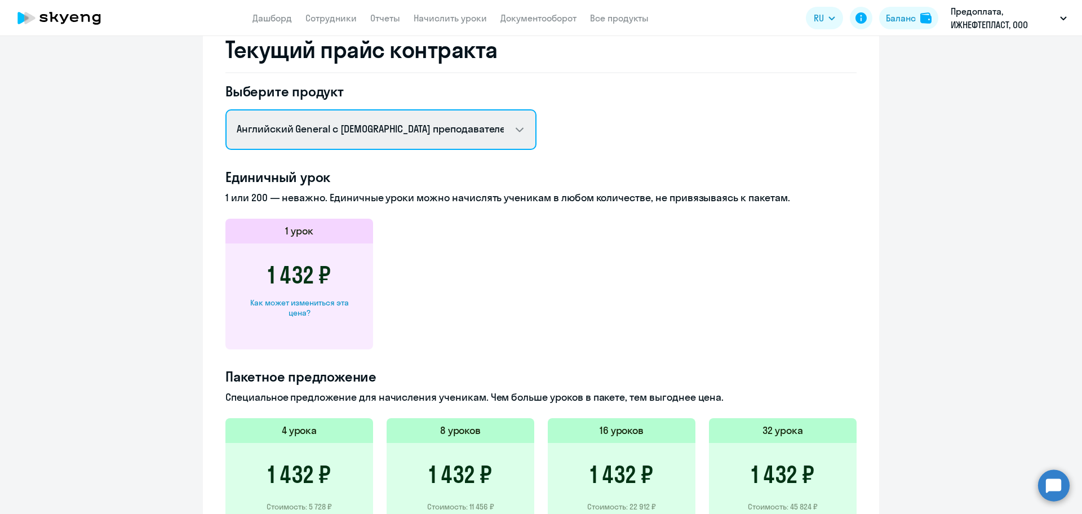
click at [382, 133] on select "Английский General с русскоговорящим преподавателем Английский General с [DEMOG…" at bounding box center [381, 129] width 311 height 41
select select "english_adult_not_native_speaker_premium"
click at [226, 109] on select "Английский General с русскоговорящим преподавателем Английский General с [DEMOG…" at bounding box center [381, 129] width 311 height 41
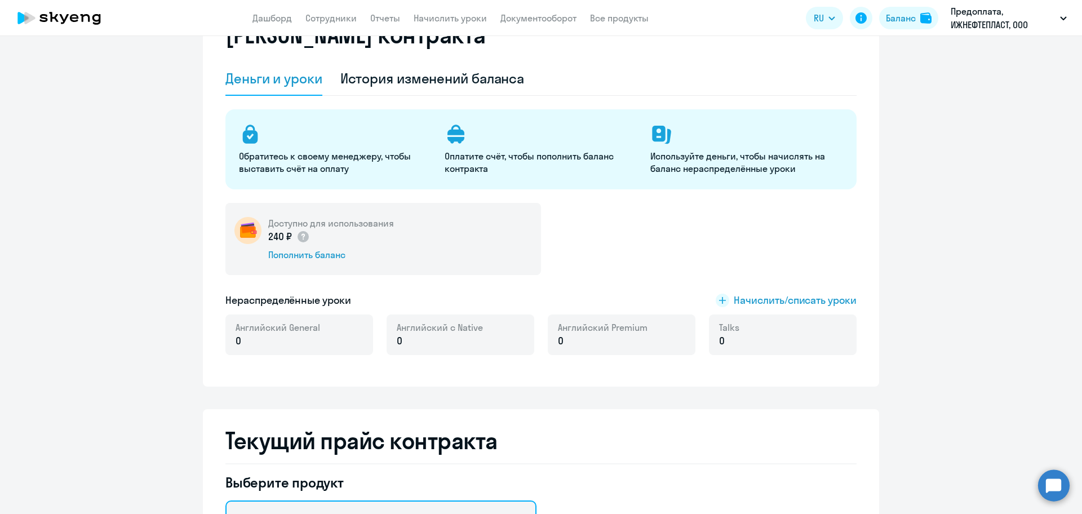
scroll to position [56, 0]
